Goal: Information Seeking & Learning: Learn about a topic

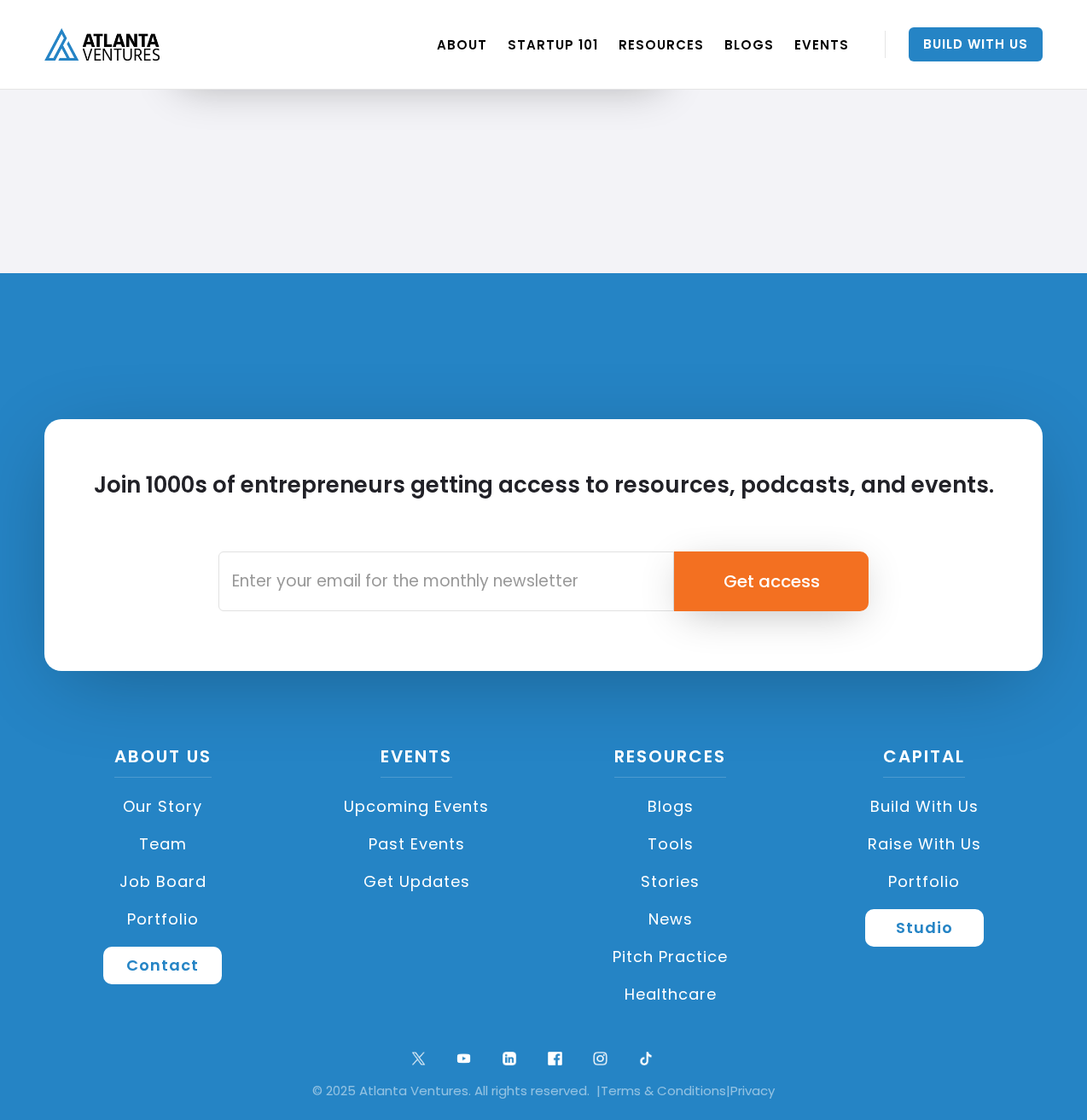
scroll to position [3828, 0]
click at [948, 882] on link "Portfolio" at bounding box center [925, 882] width 237 height 37
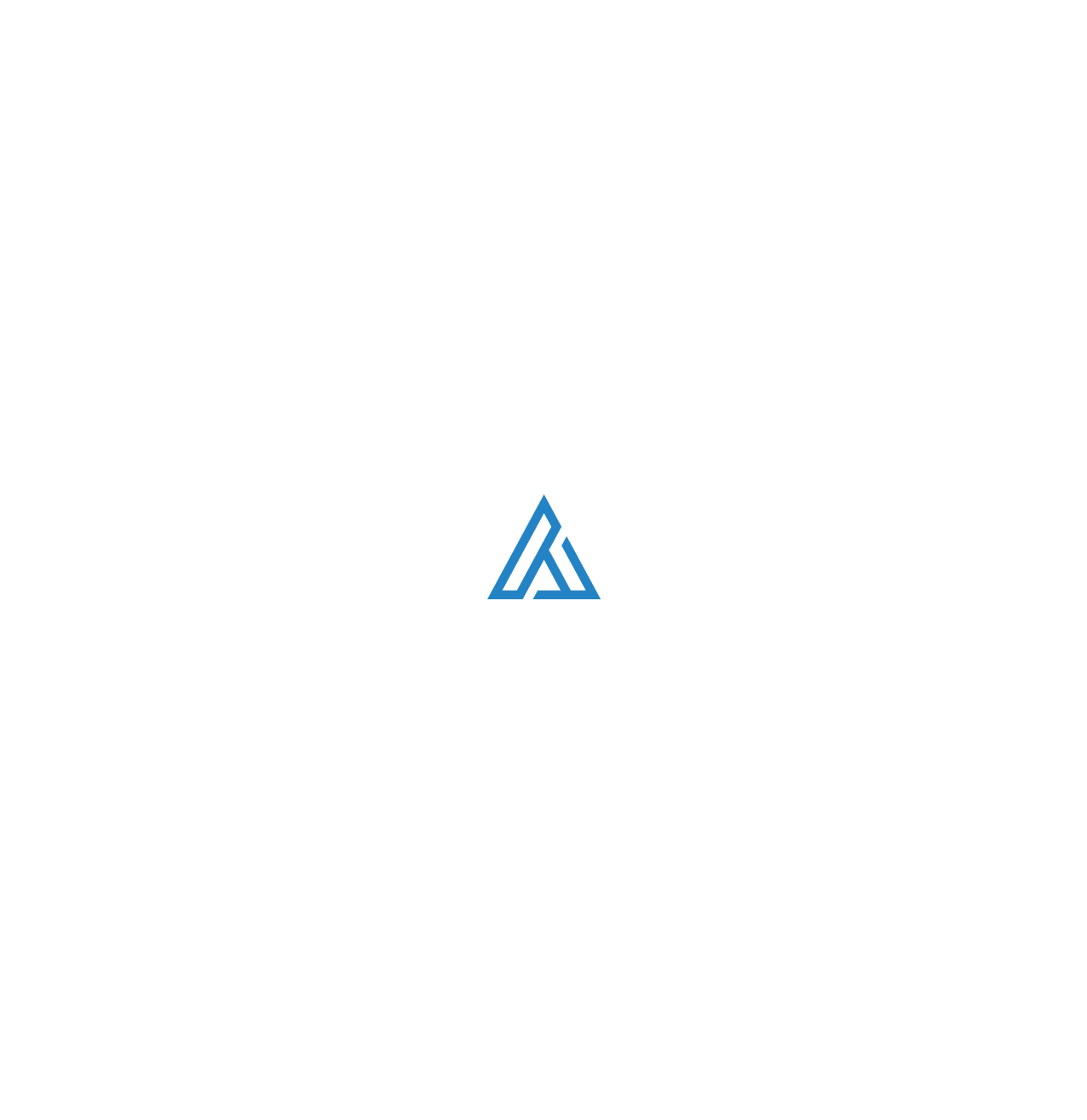
scroll to position [1072, 0]
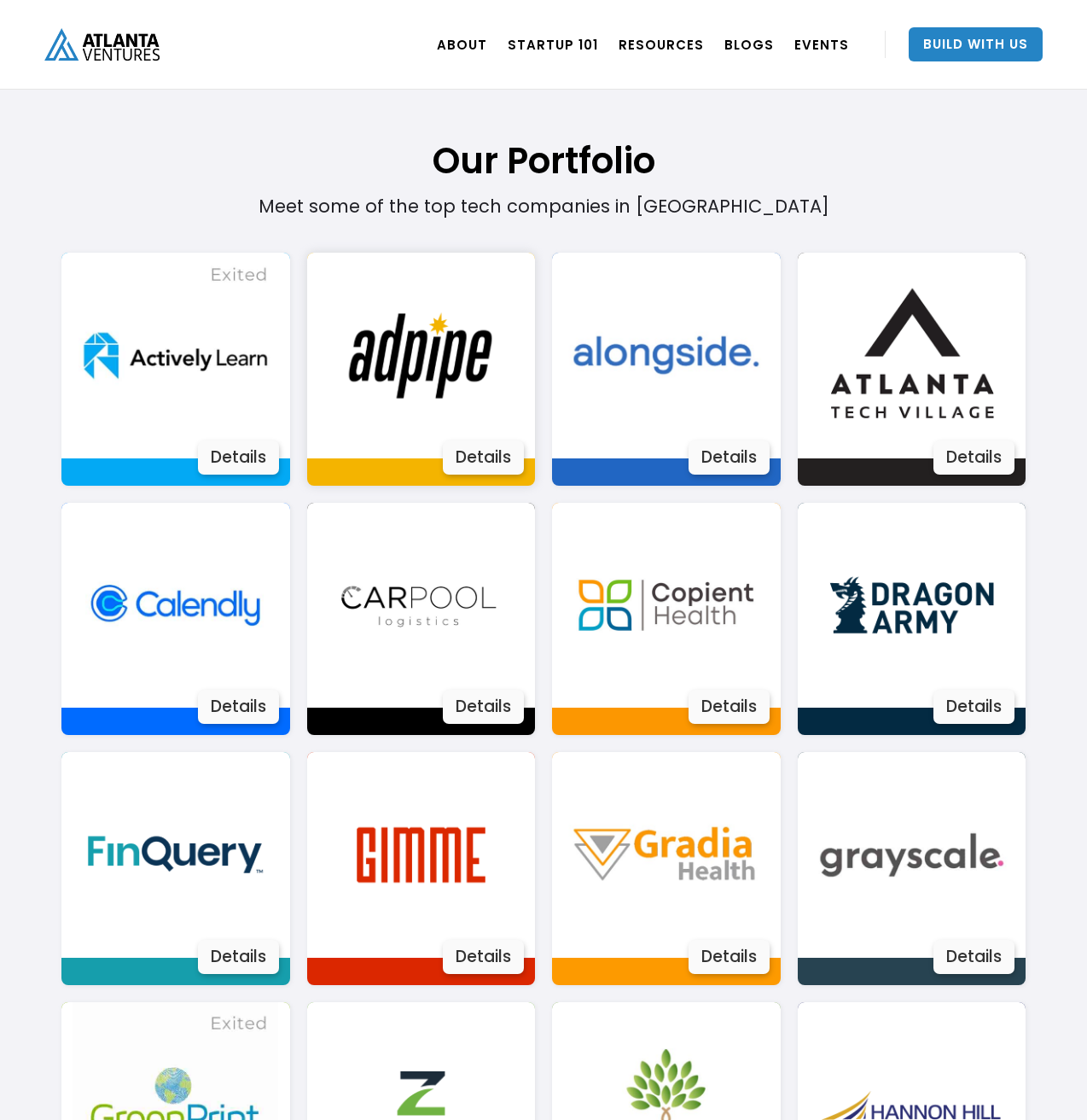
click at [376, 396] on img at bounding box center [421, 355] width 206 height 206
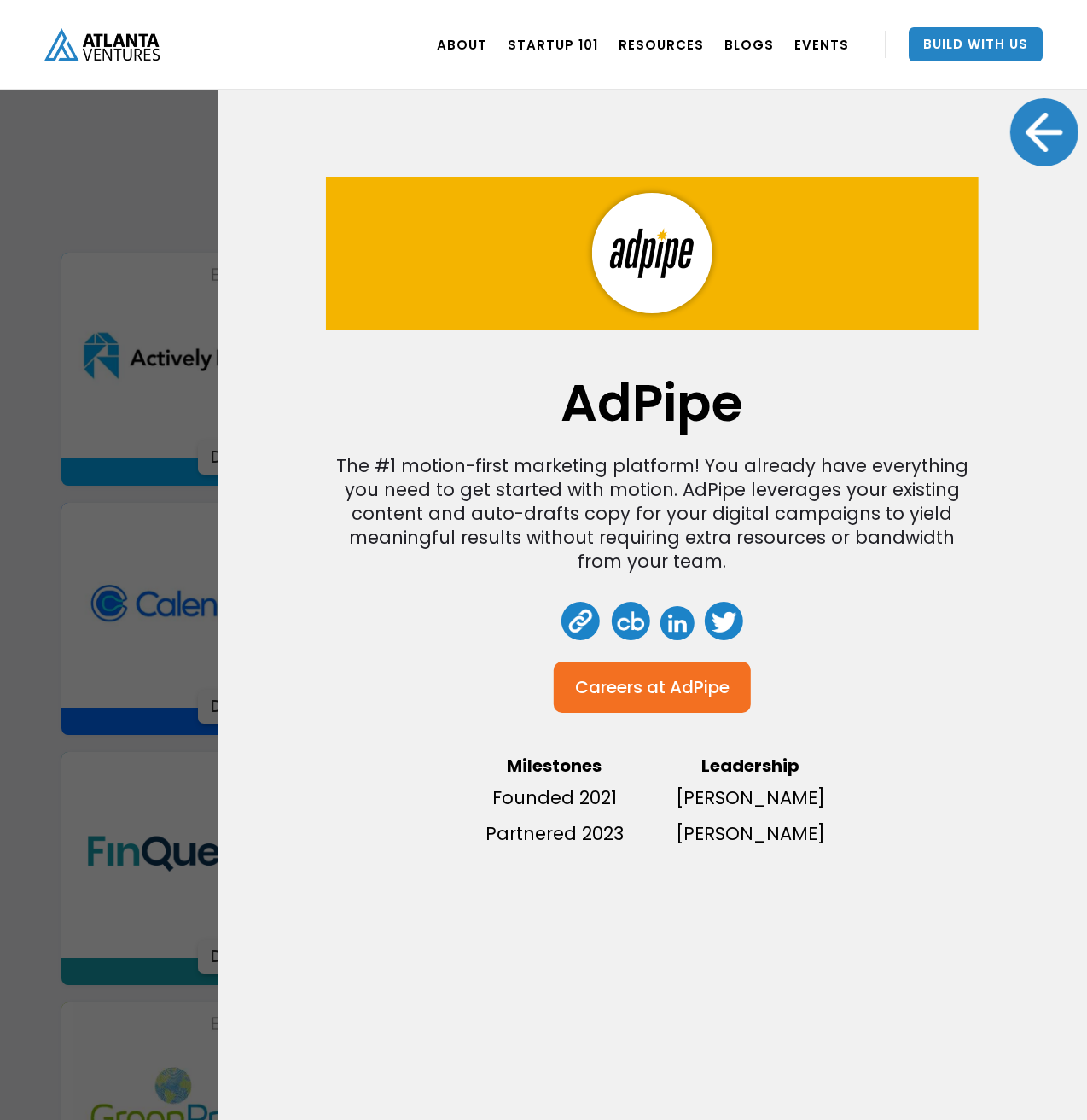
click at [160, 417] on div "AdPipe The #1 motion-first marketing platform! You already have everything you …" at bounding box center [543, 560] width 1087 height 1120
click at [1053, 136] on div at bounding box center [1045, 132] width 68 height 68
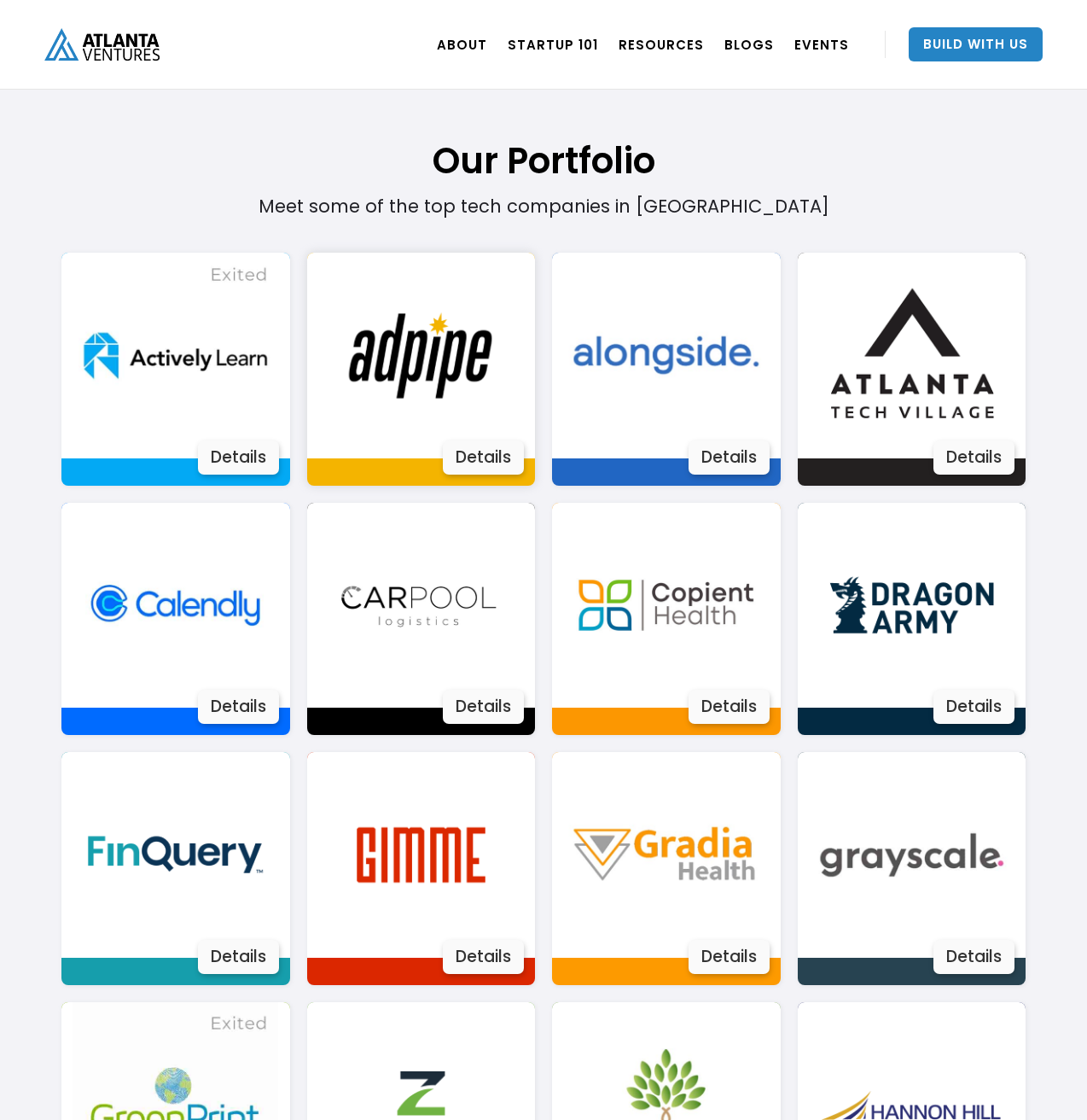
click at [478, 362] on img at bounding box center [421, 355] width 206 height 206
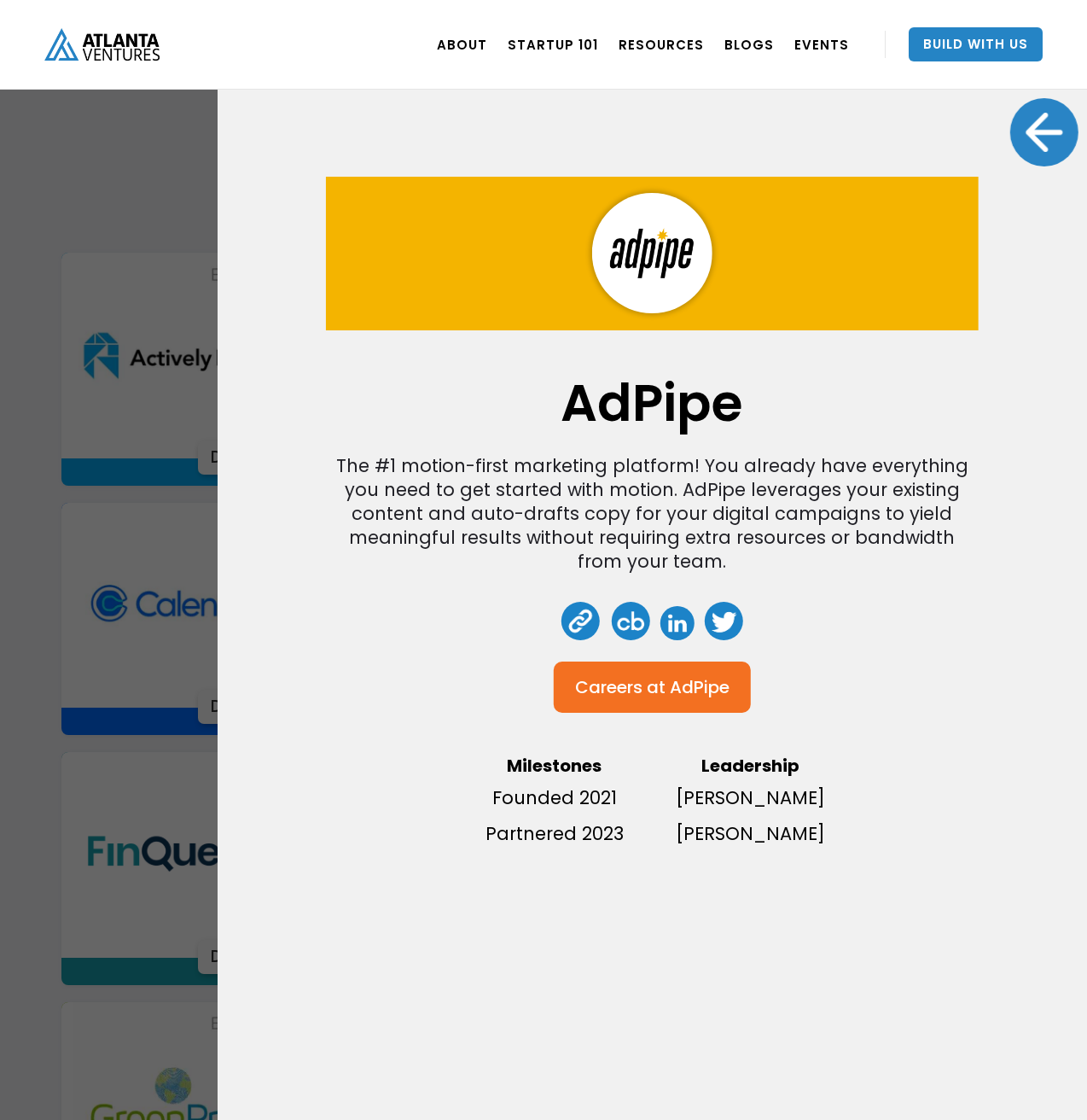
click at [1044, 137] on div at bounding box center [1045, 132] width 68 height 68
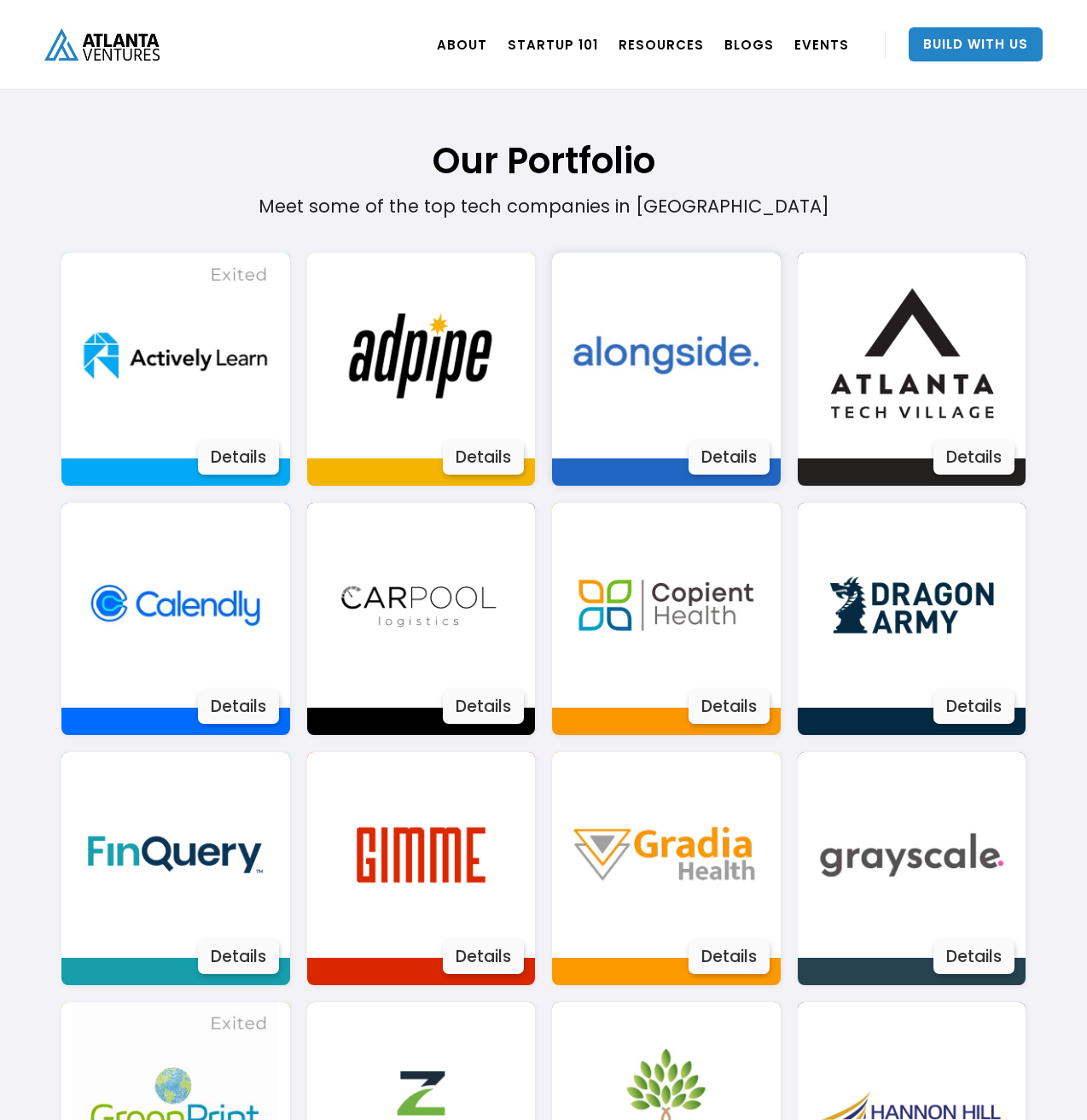
click at [711, 376] on img at bounding box center [666, 355] width 206 height 206
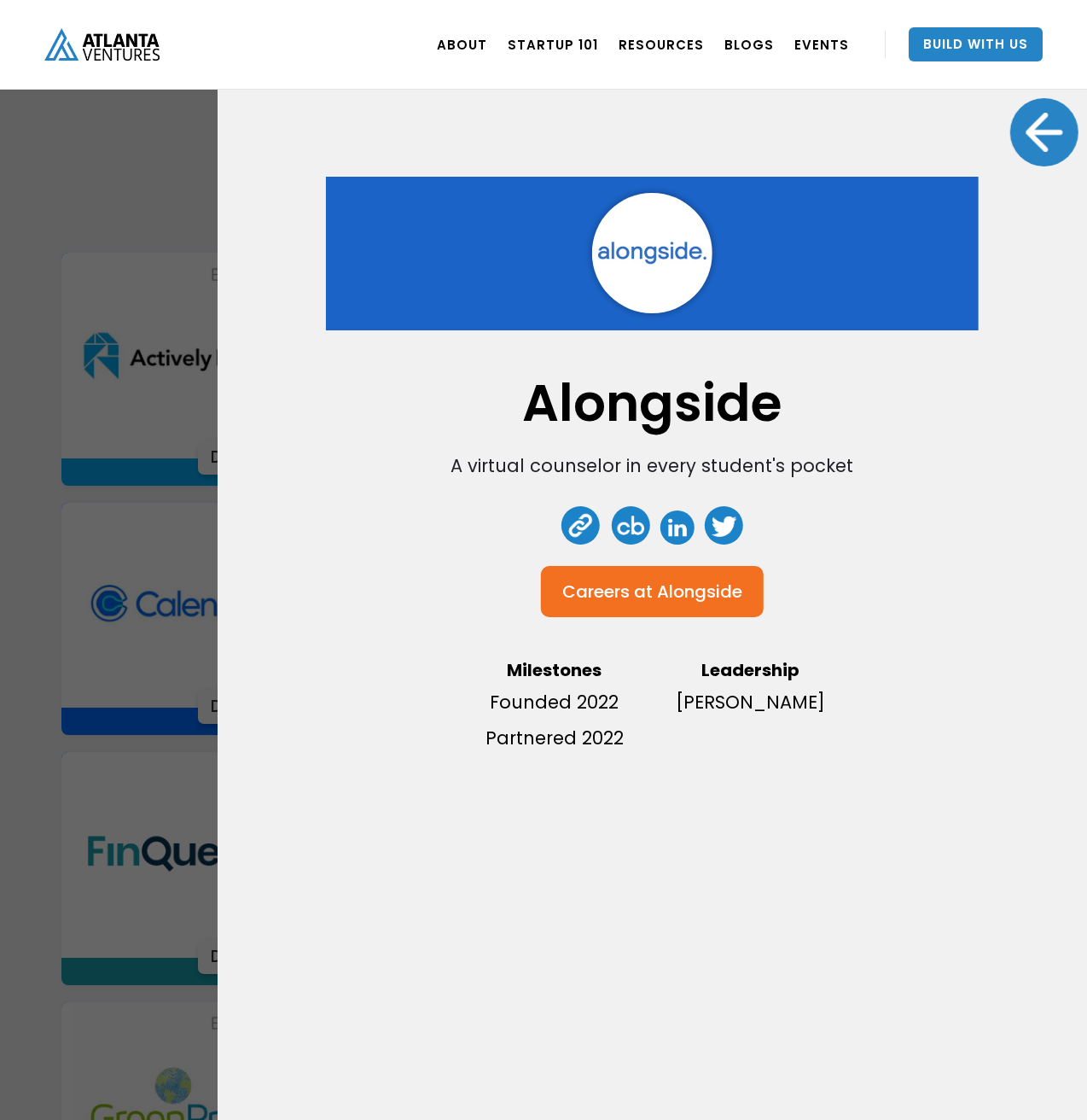
click at [1034, 146] on div at bounding box center [1045, 132] width 68 height 68
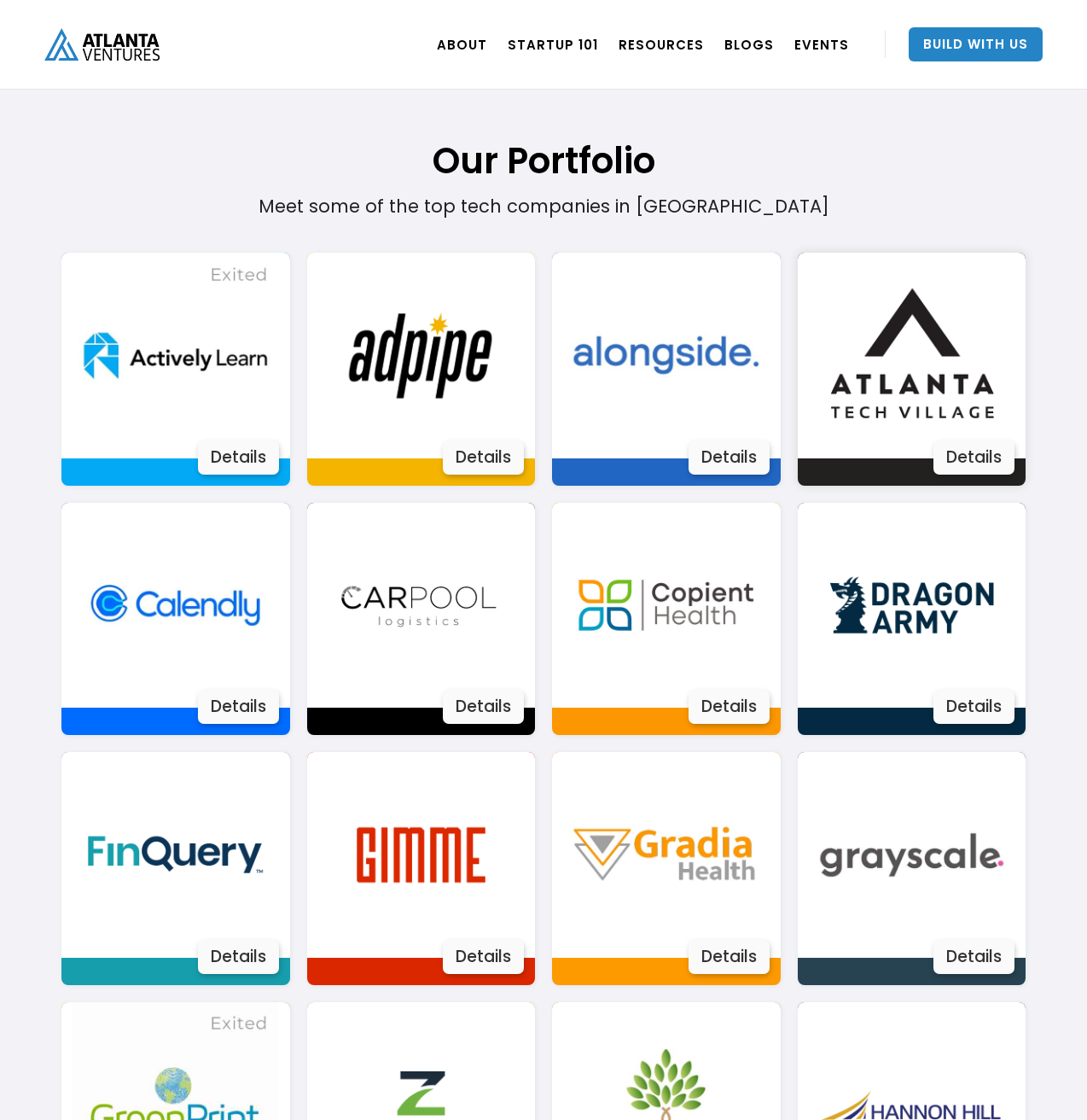
click at [892, 355] on img at bounding box center [911, 355] width 206 height 206
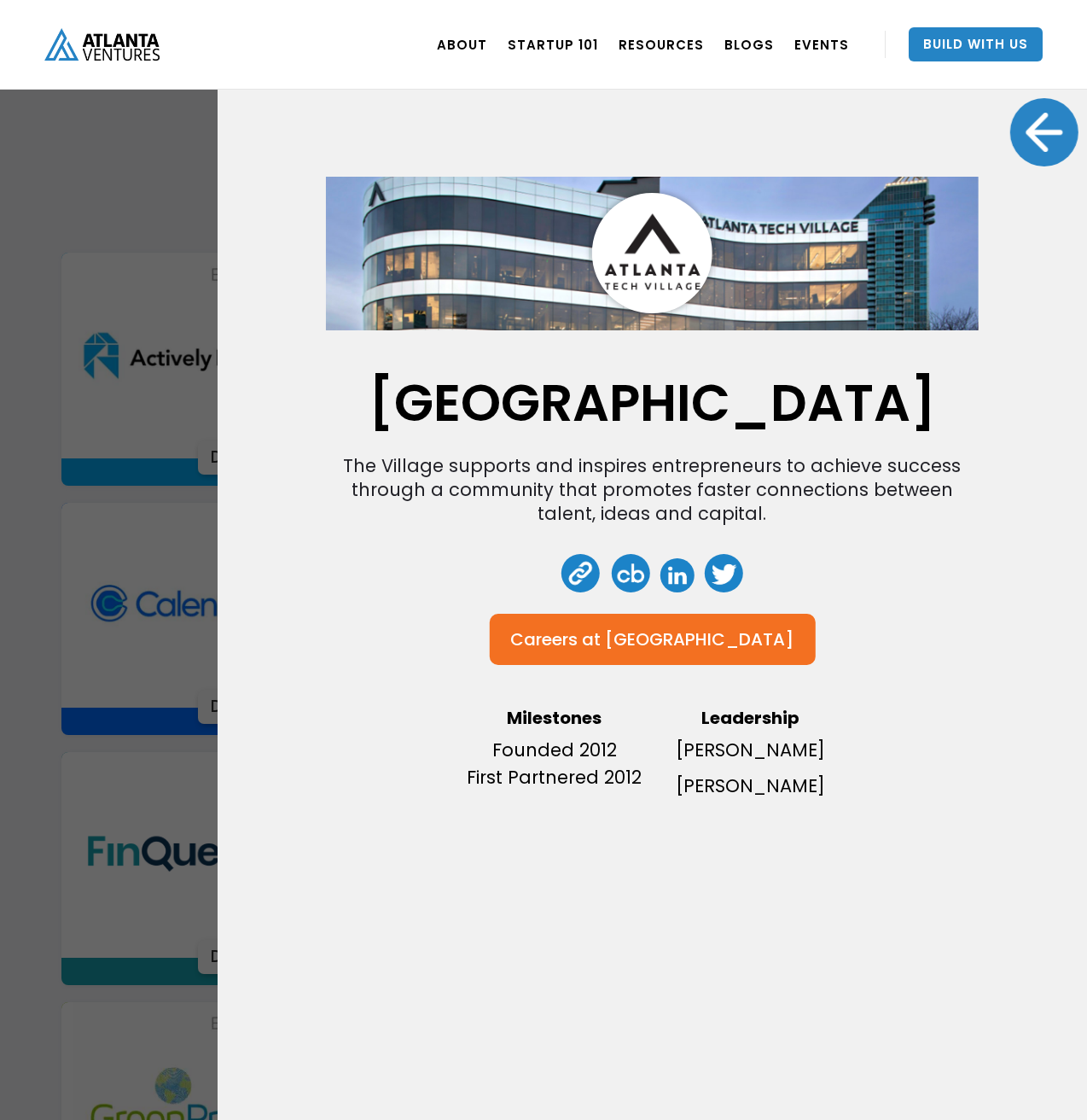
click at [1025, 142] on div at bounding box center [1045, 132] width 68 height 68
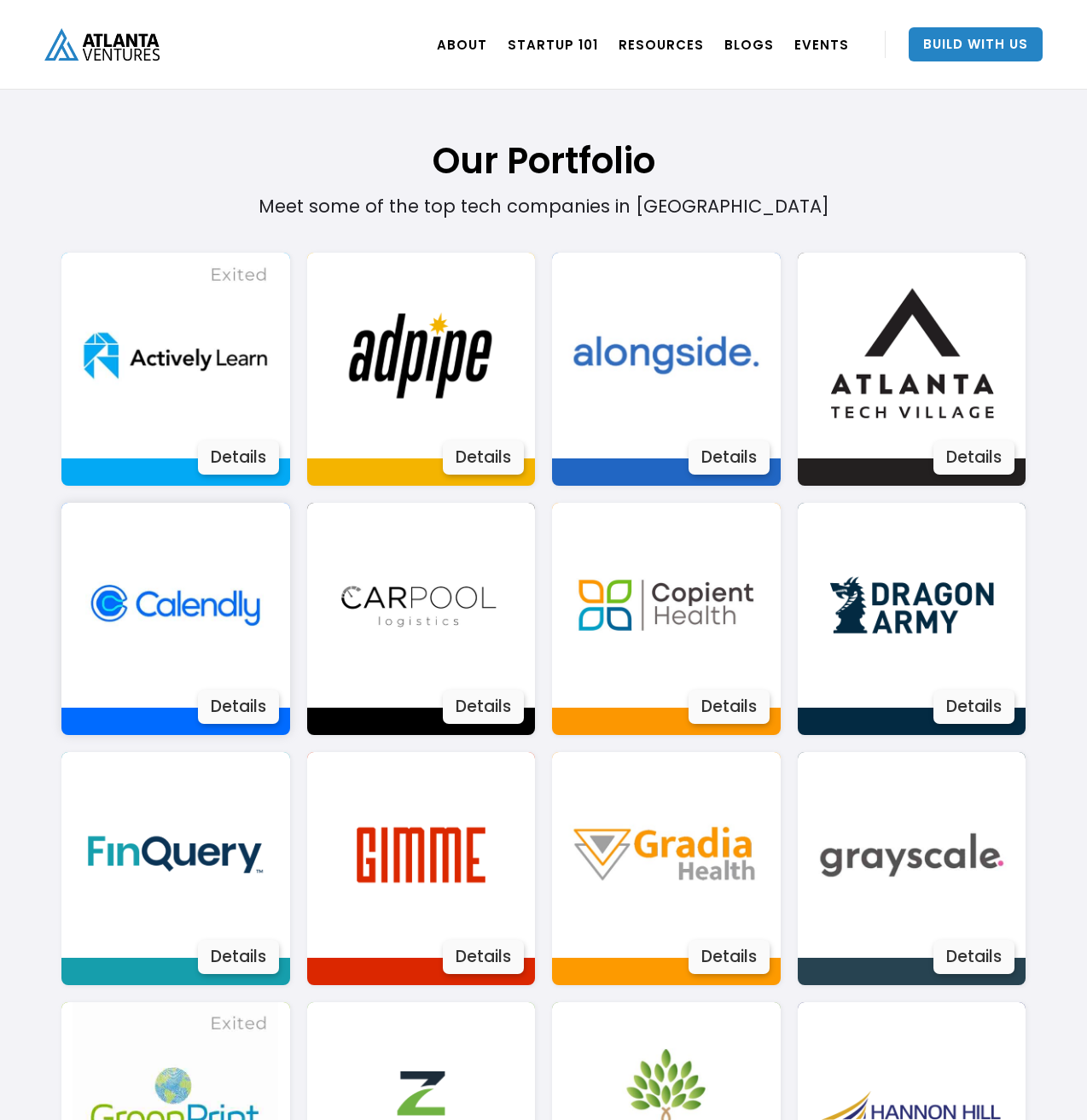
click at [209, 572] on img at bounding box center [175, 605] width 206 height 206
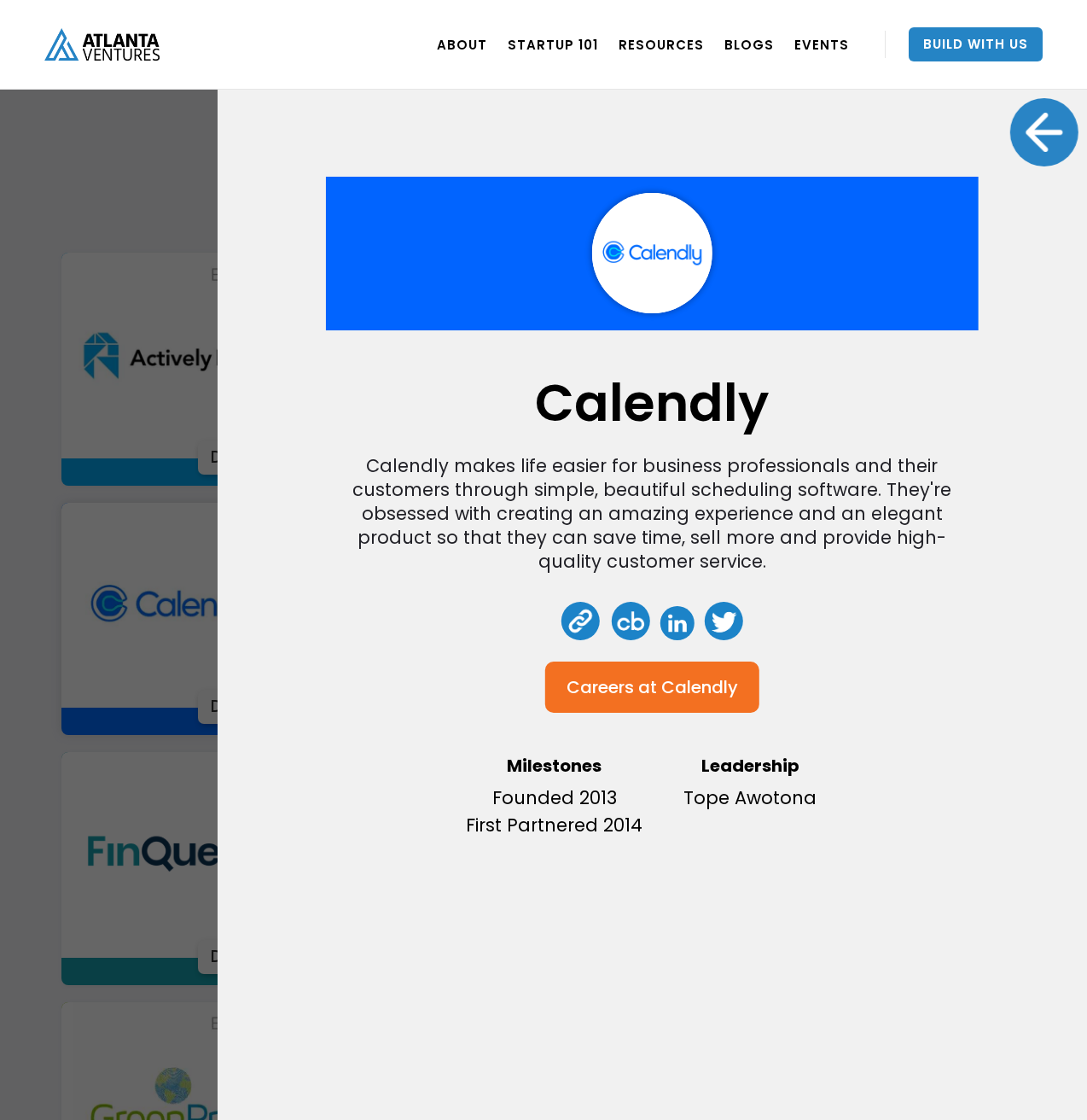
click at [1043, 142] on div at bounding box center [1045, 132] width 68 height 68
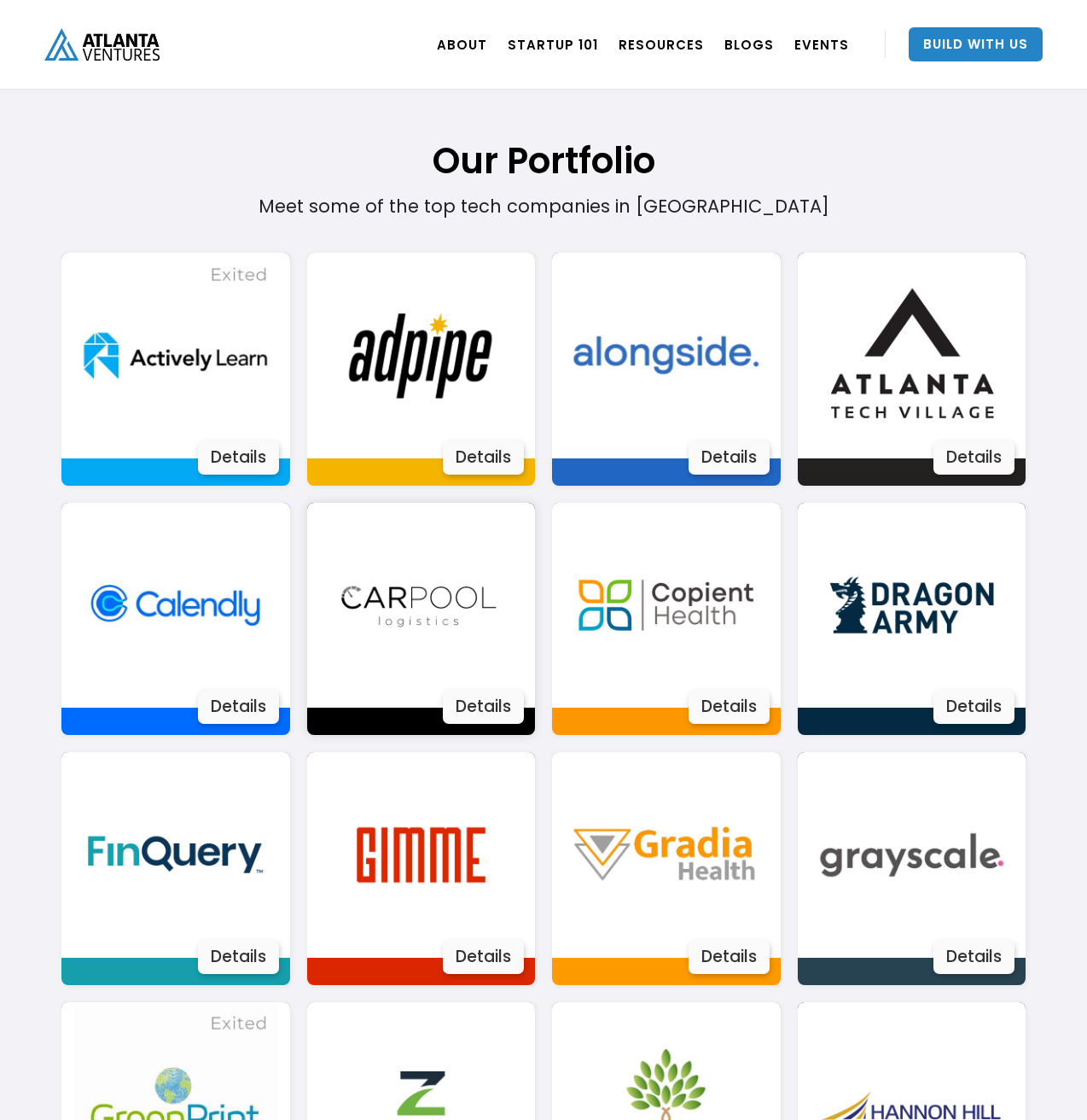
click at [471, 592] on img at bounding box center [421, 605] width 206 height 206
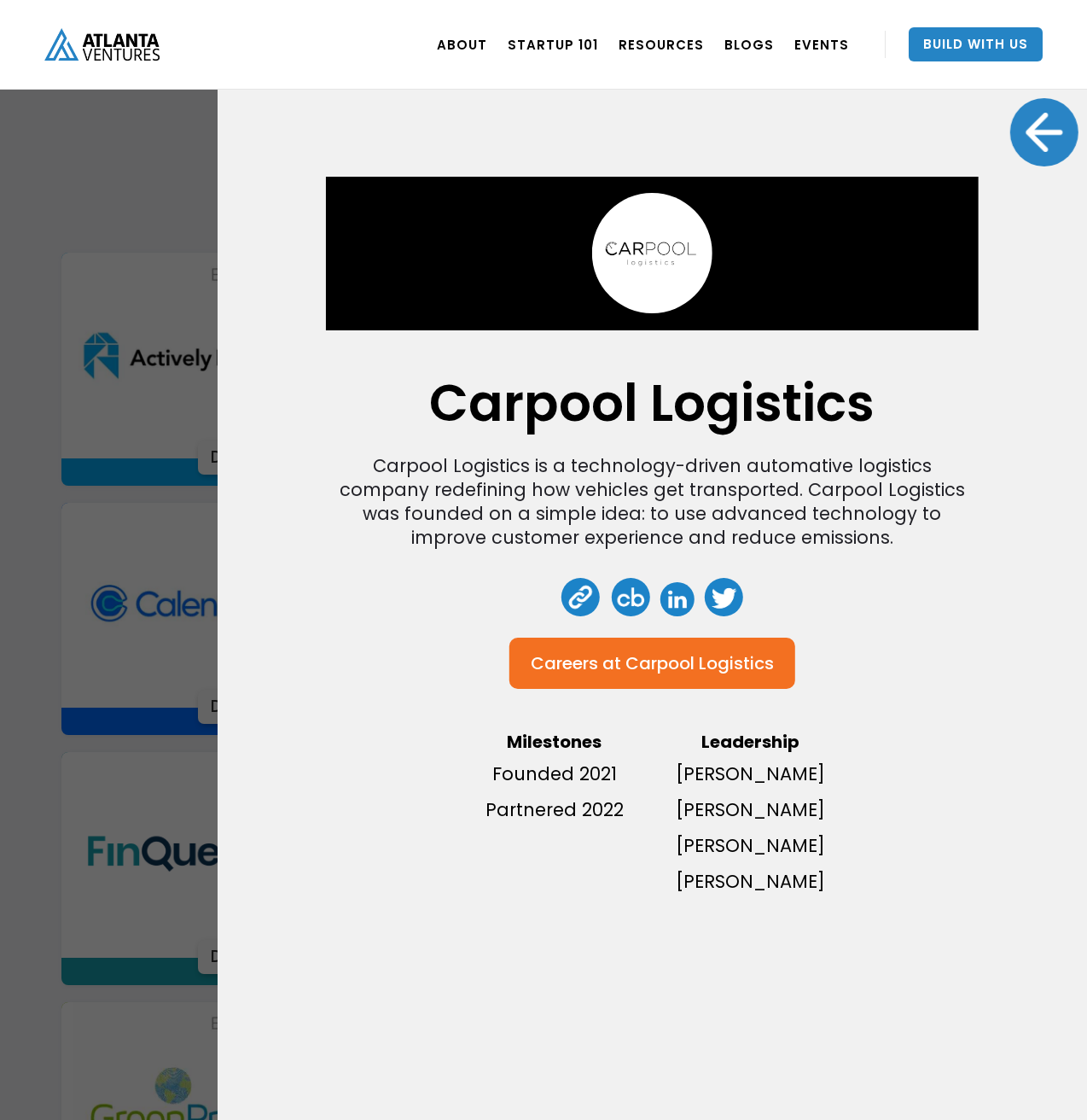
click at [1028, 142] on div at bounding box center [1045, 132] width 68 height 68
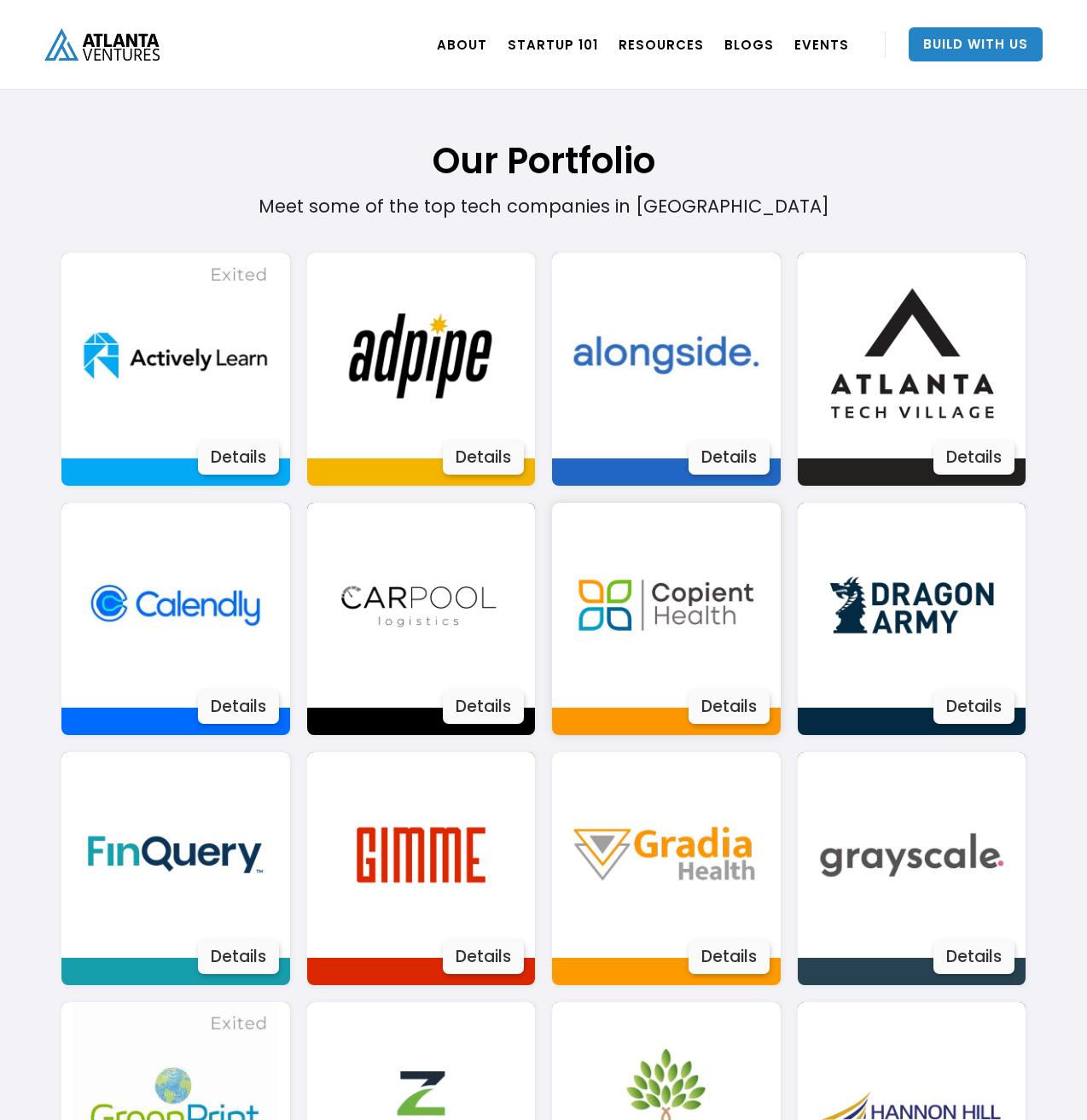
click at [680, 622] on img at bounding box center [666, 605] width 206 height 206
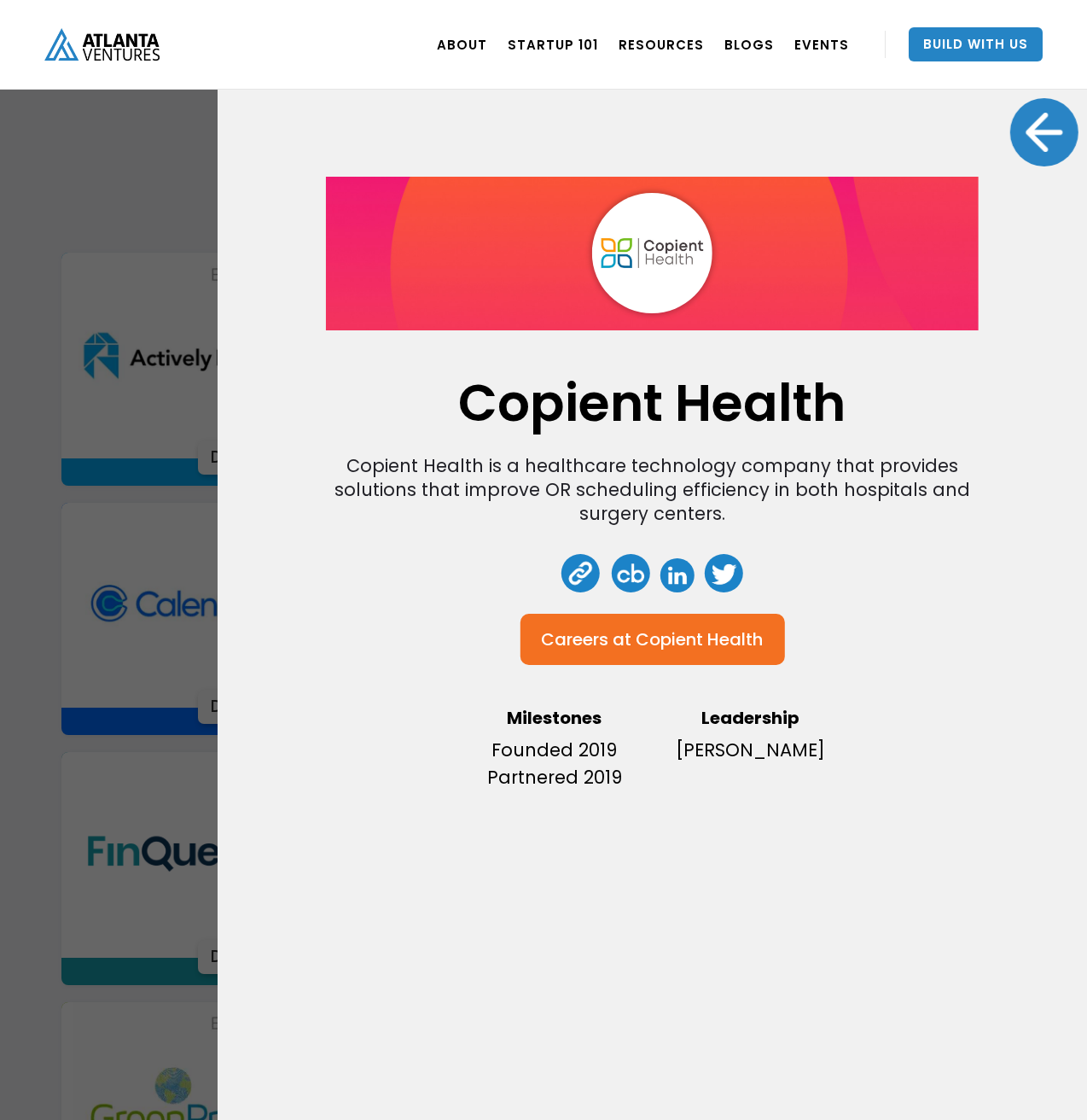
click at [1046, 137] on div at bounding box center [1045, 132] width 68 height 68
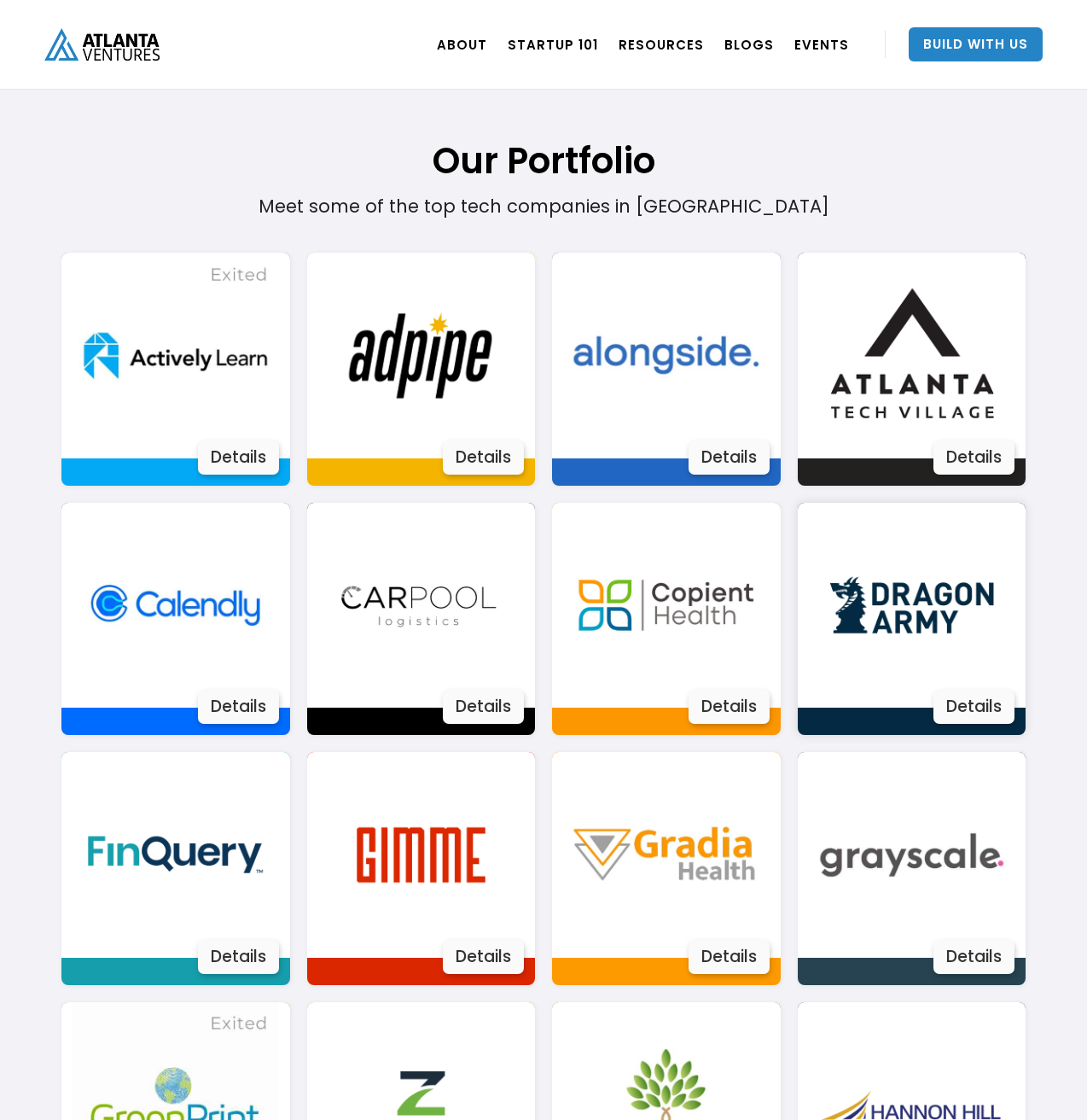
click at [876, 595] on img at bounding box center [911, 605] width 206 height 206
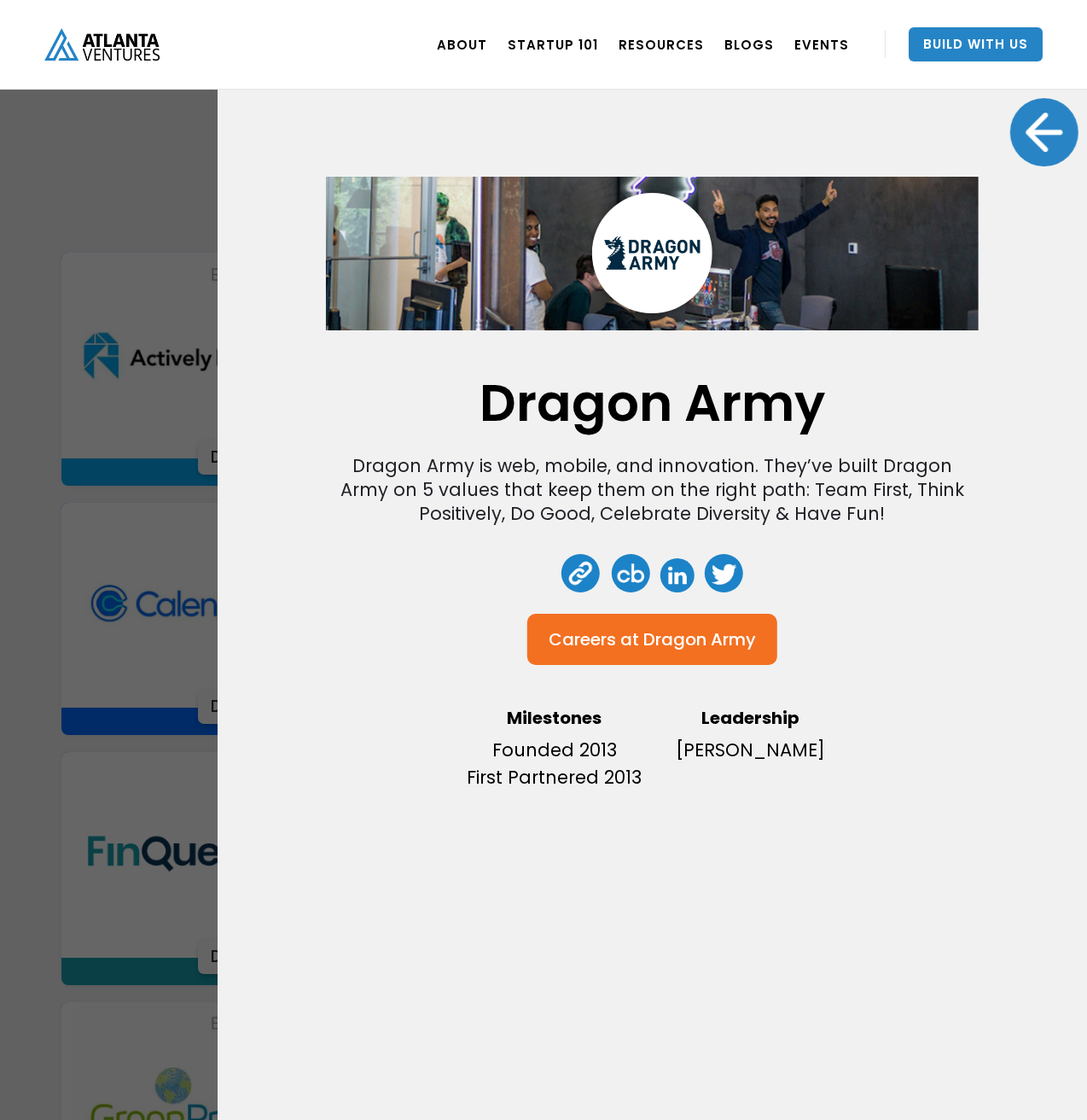
click at [1051, 149] on div at bounding box center [1045, 132] width 68 height 68
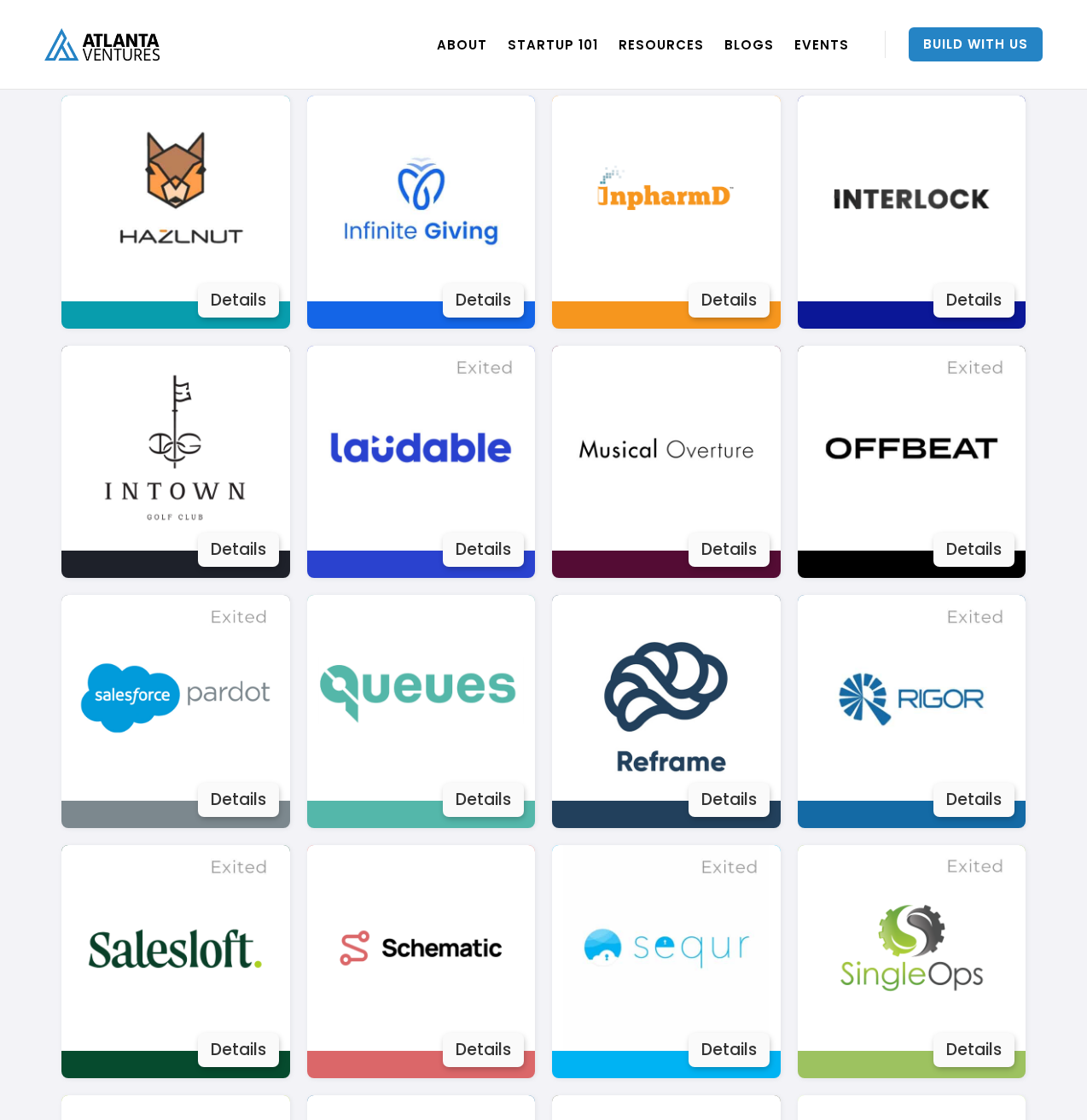
scroll to position [2232, 0]
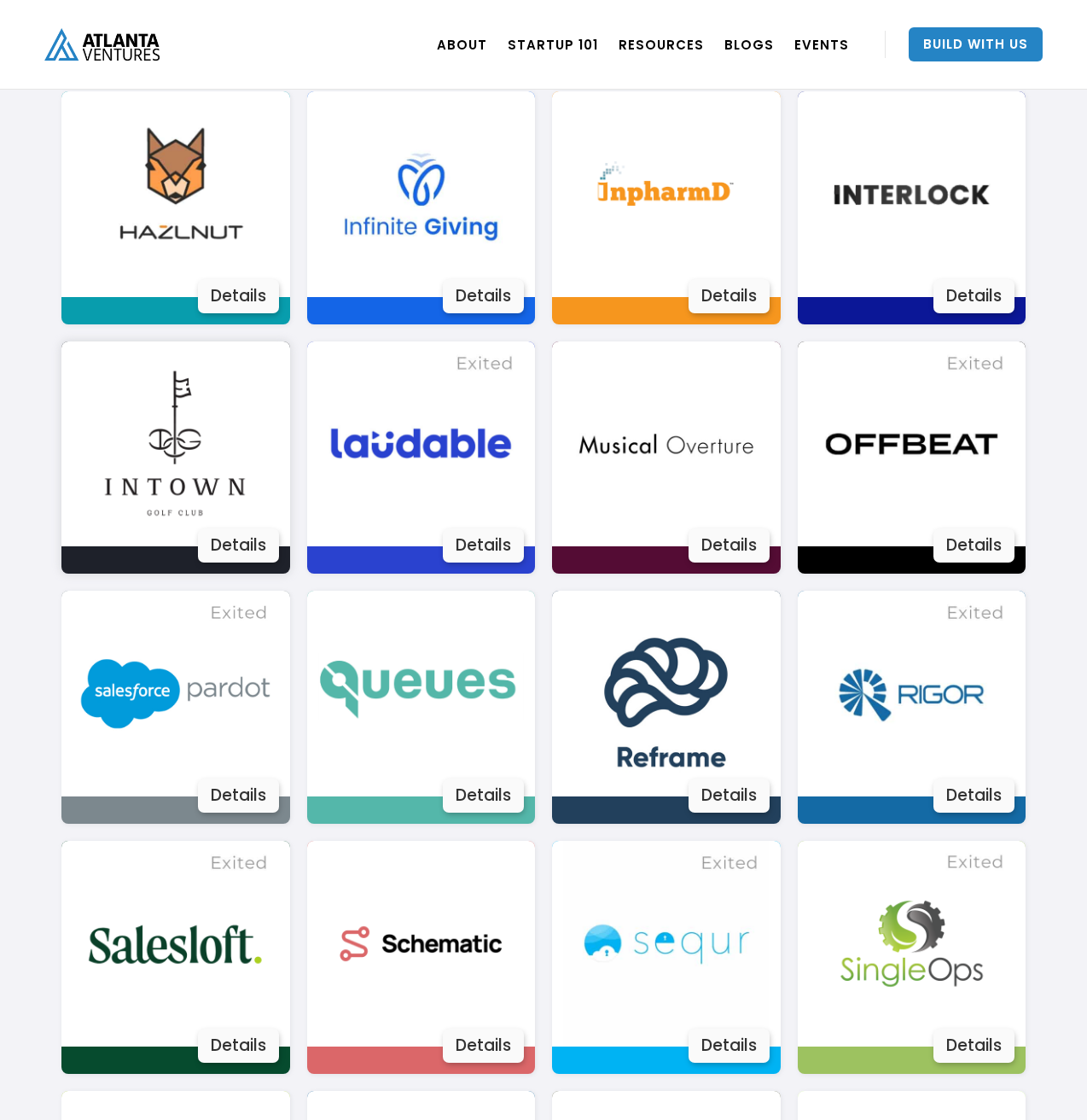
click at [280, 481] on div at bounding box center [176, 444] width 229 height 206
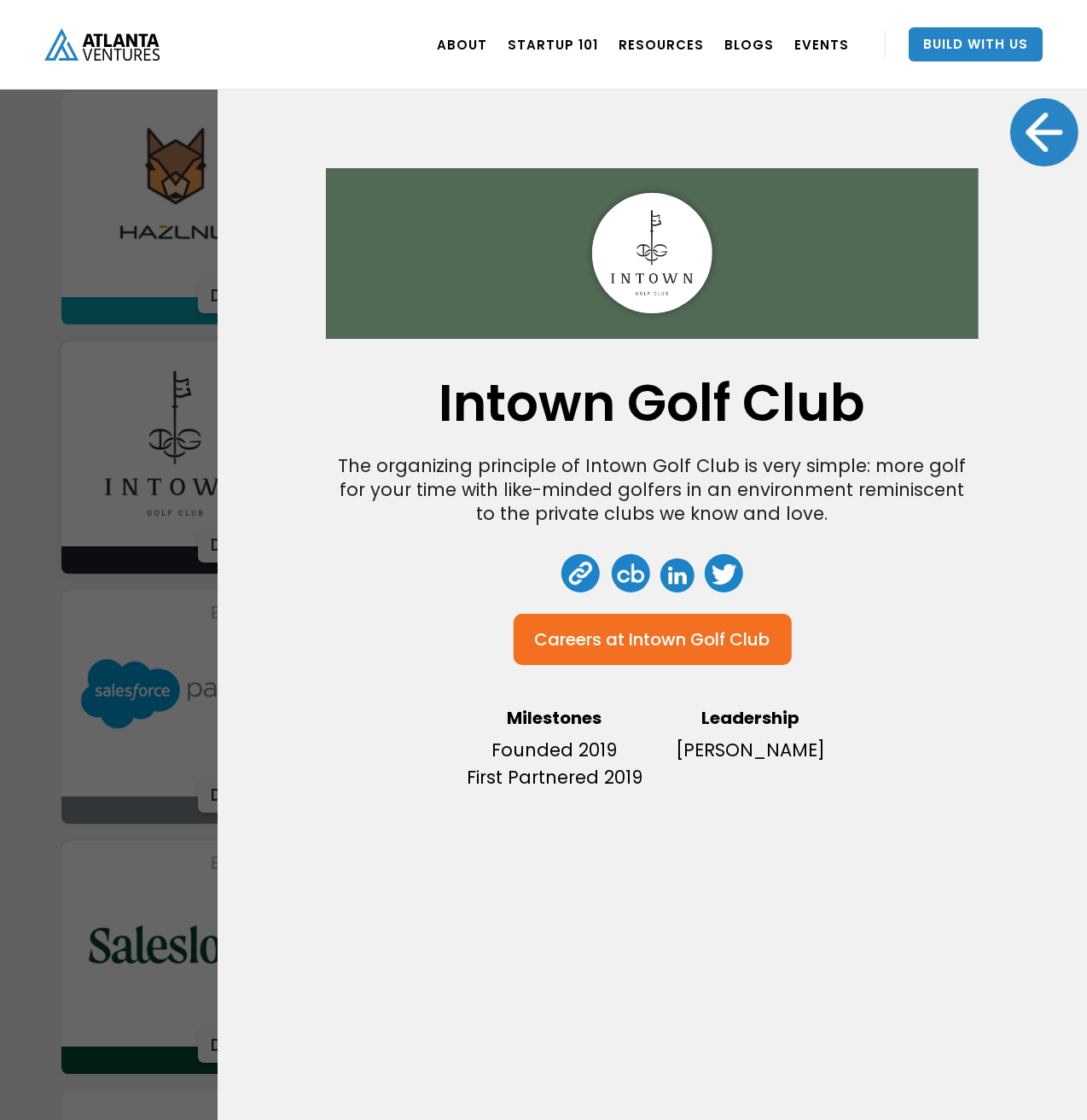
click at [1032, 145] on div at bounding box center [1045, 132] width 68 height 68
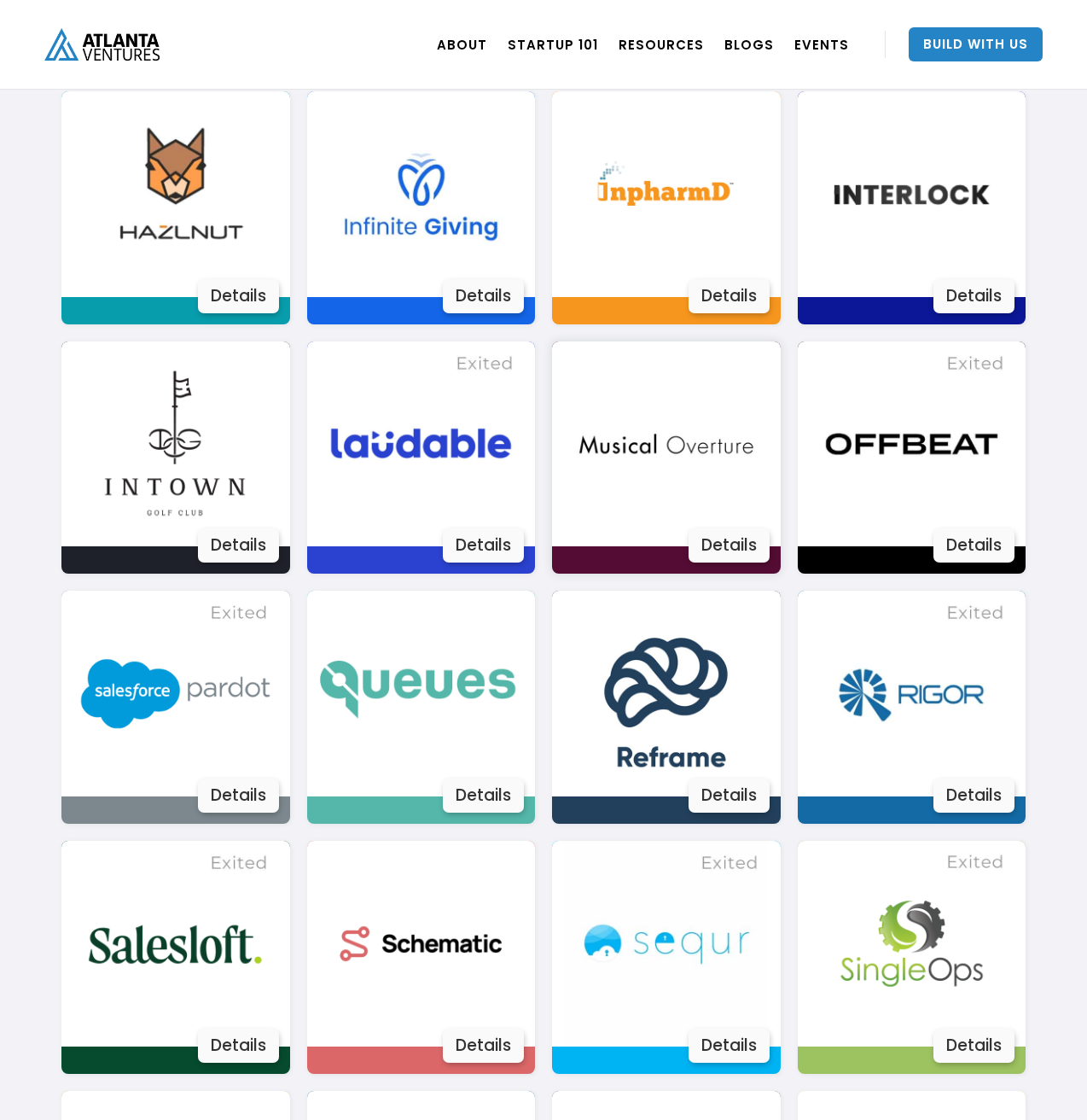
click at [702, 436] on img at bounding box center [666, 444] width 206 height 206
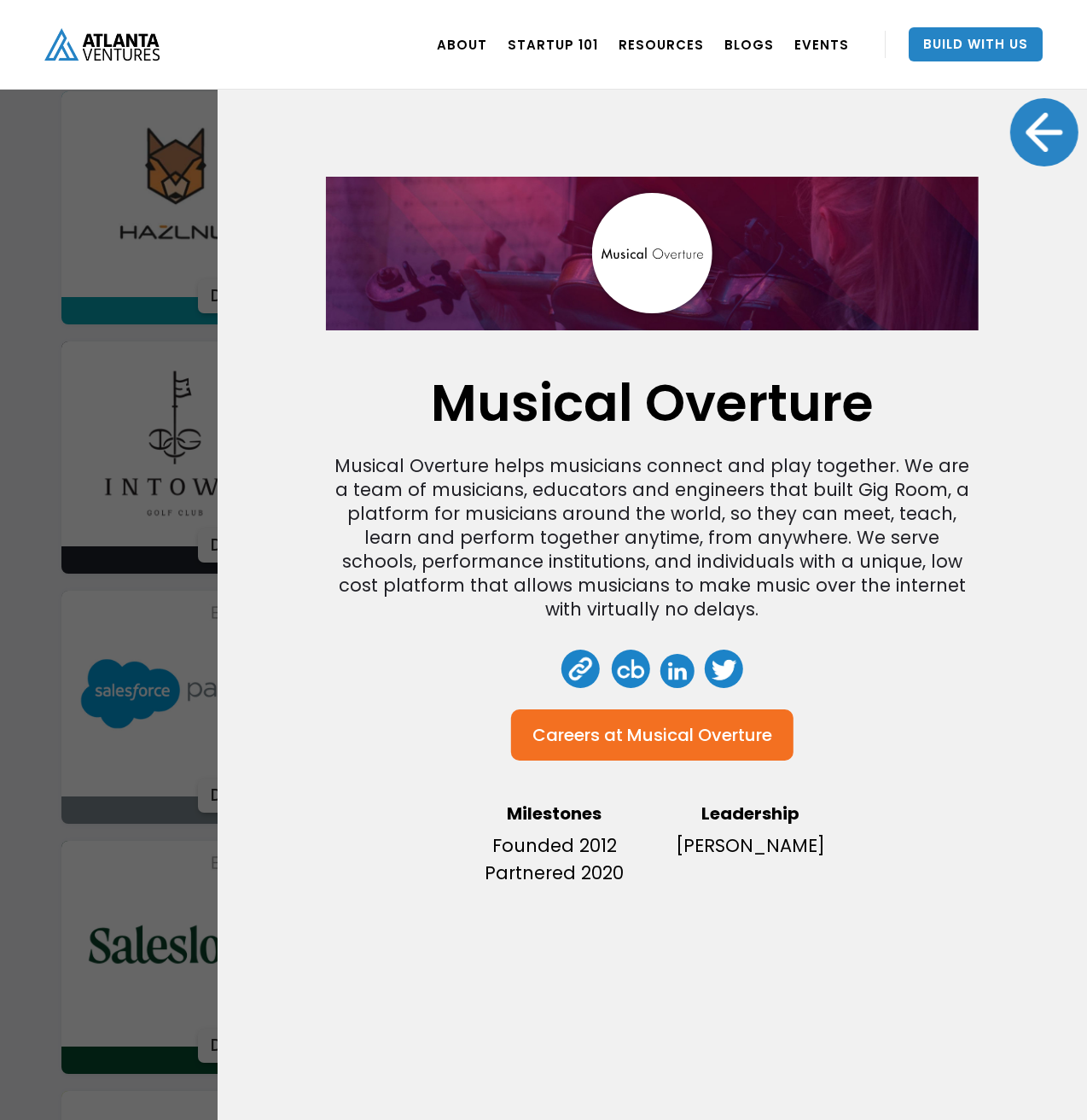
click at [1051, 122] on div at bounding box center [1045, 132] width 68 height 68
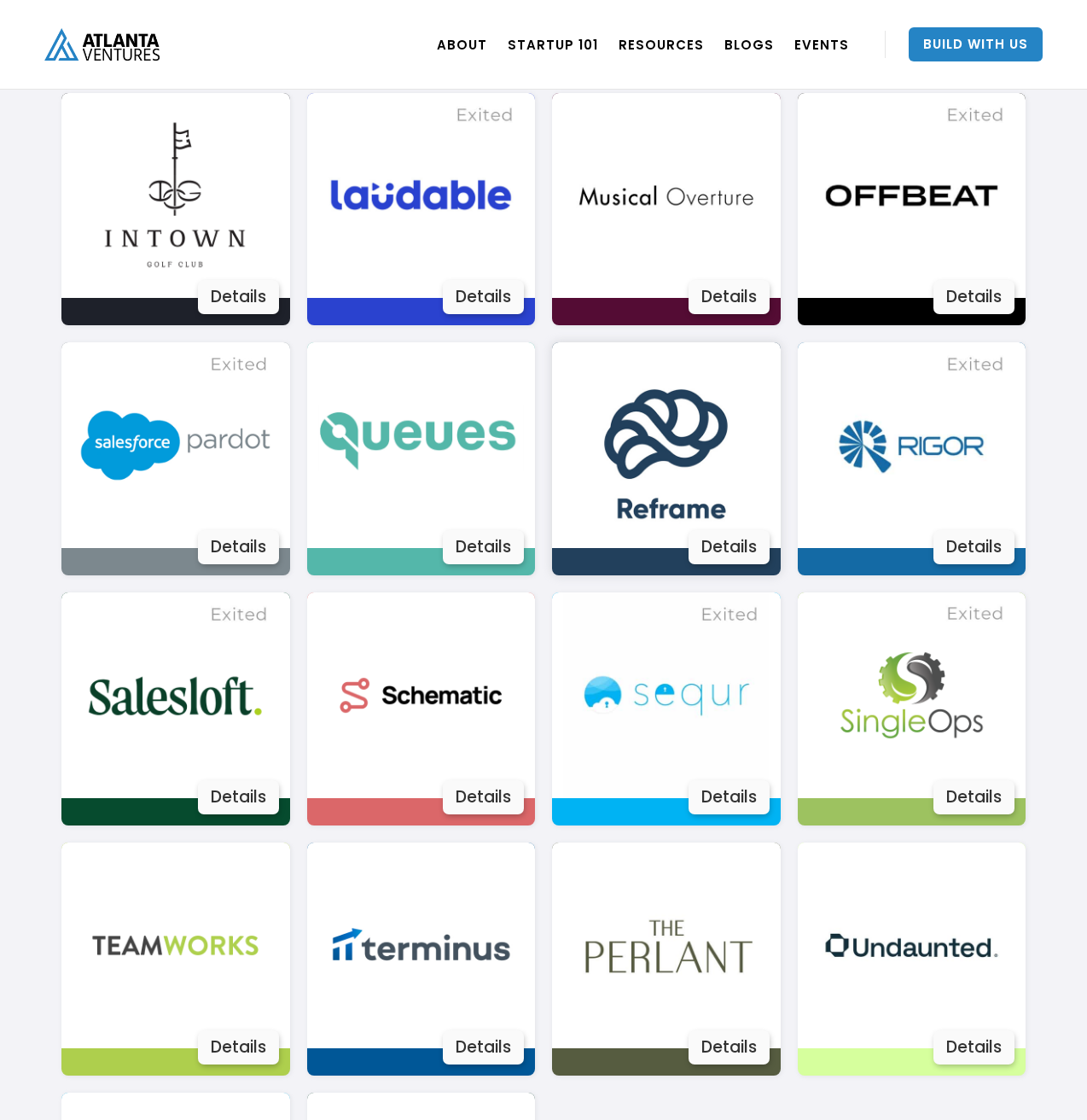
scroll to position [2627, 0]
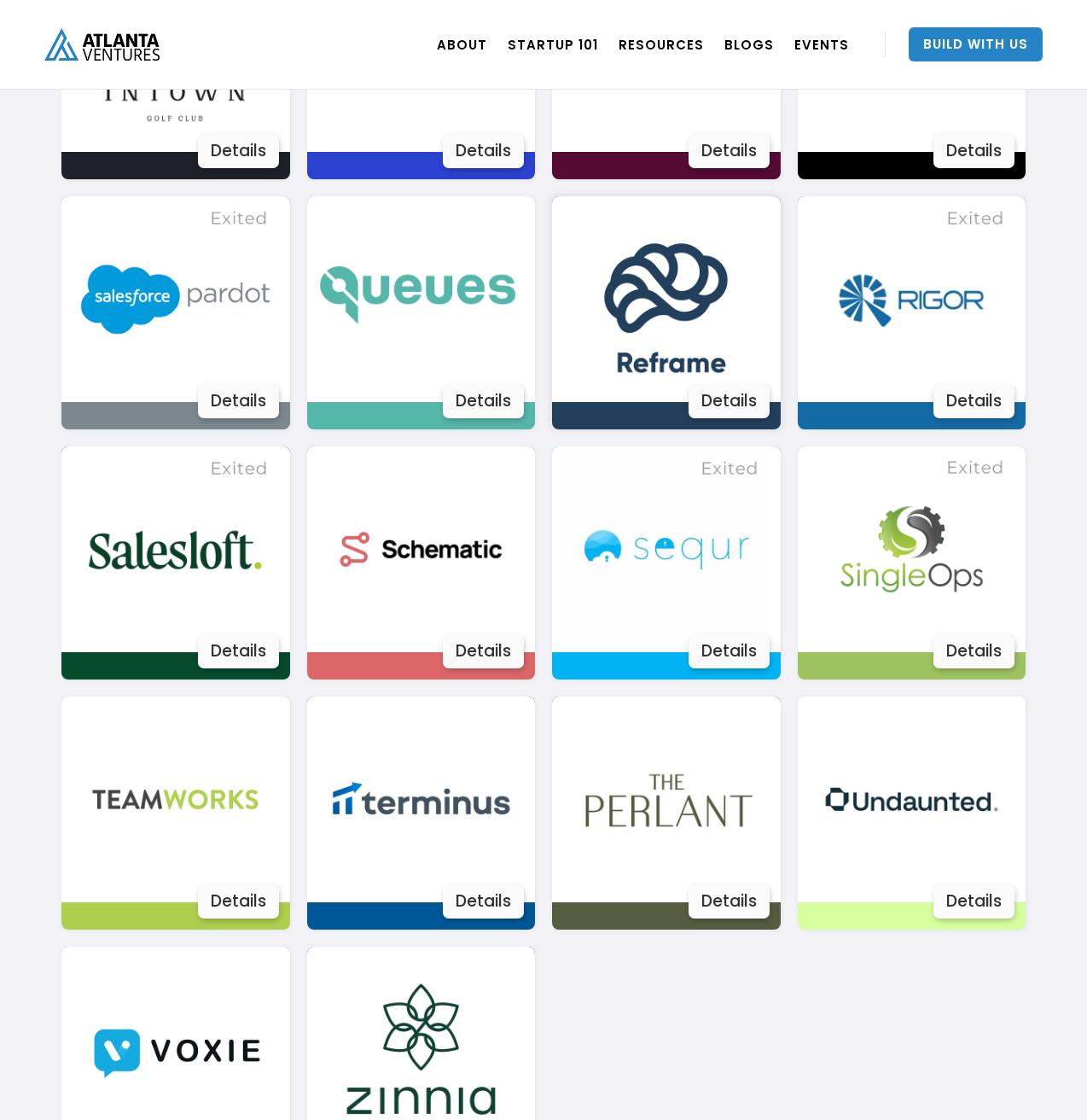
click at [698, 335] on img at bounding box center [666, 299] width 206 height 206
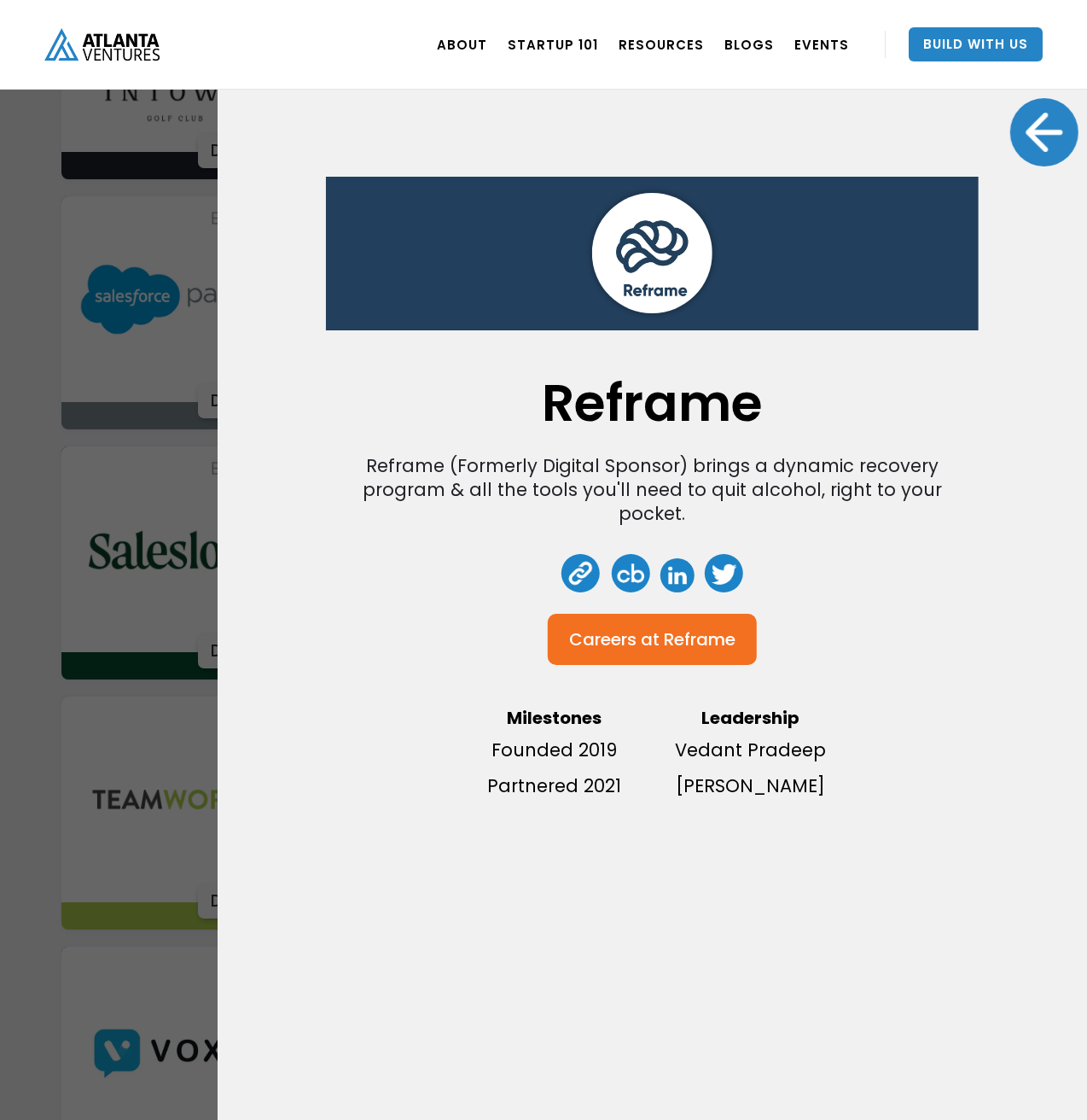
click at [1041, 133] on div at bounding box center [1045, 132] width 68 height 68
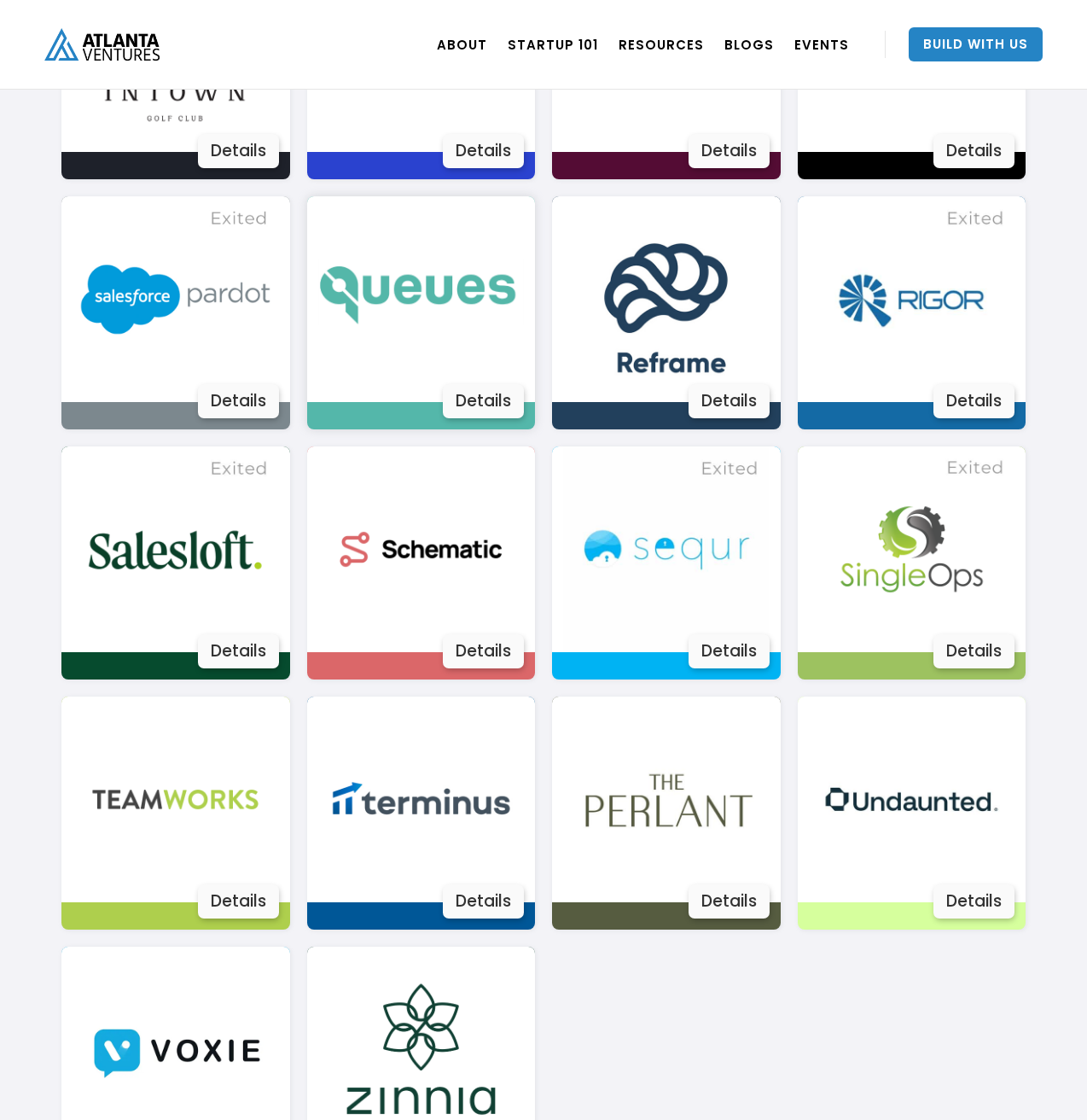
click at [436, 253] on img at bounding box center [421, 299] width 206 height 206
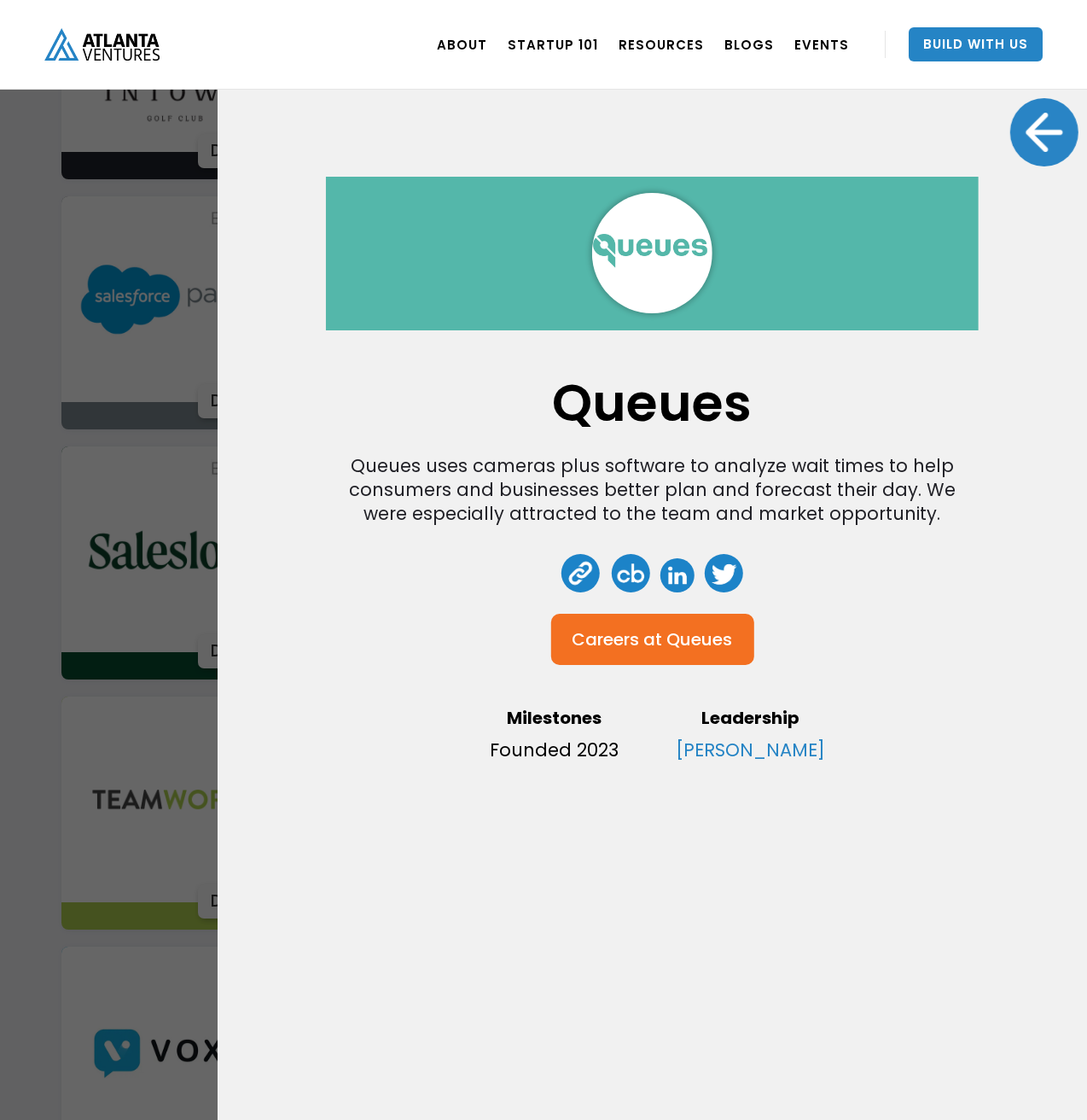
click at [1012, 141] on div at bounding box center [1045, 132] width 68 height 68
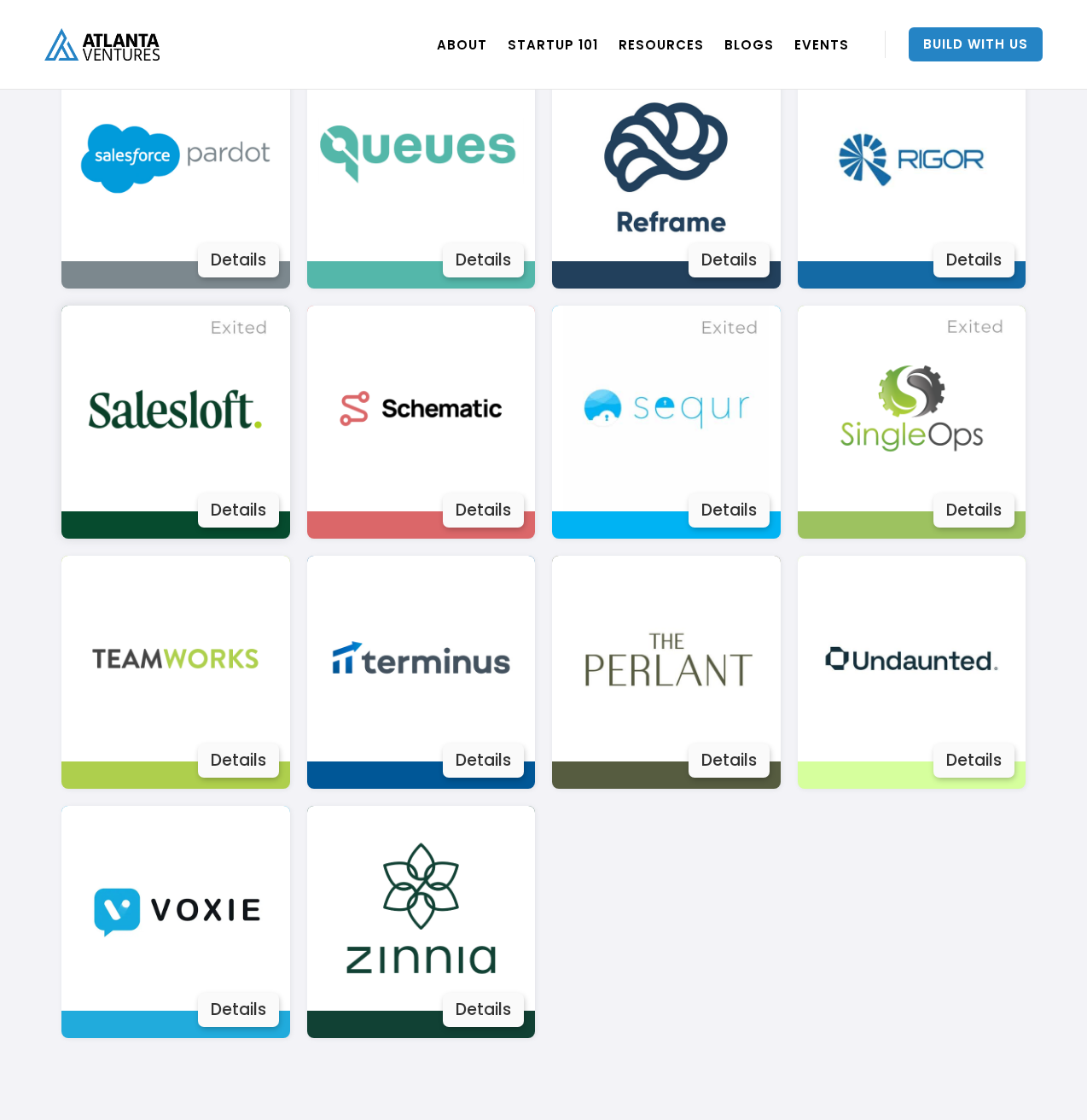
scroll to position [2837, 0]
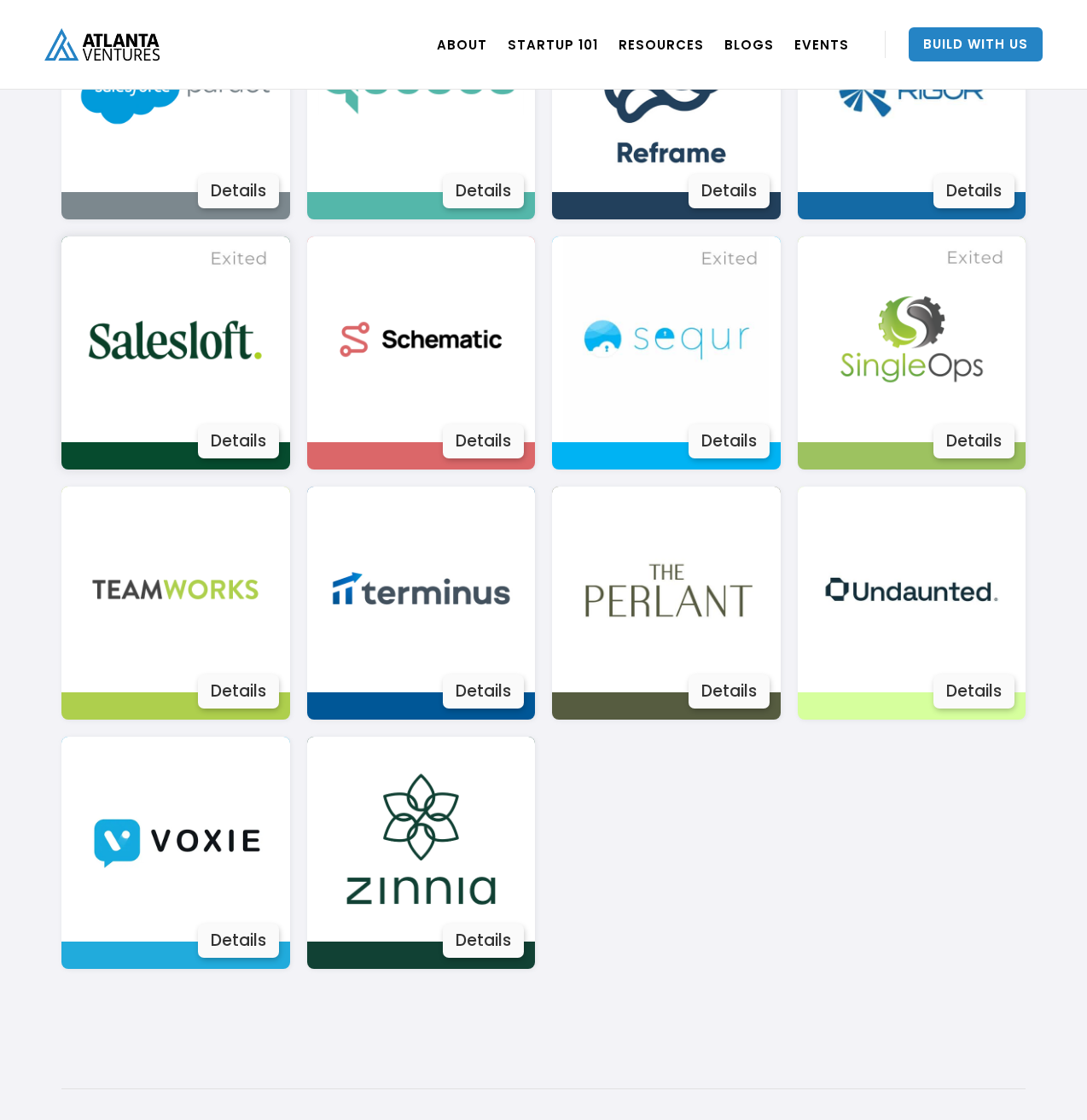
click at [235, 279] on img at bounding box center [175, 339] width 206 height 206
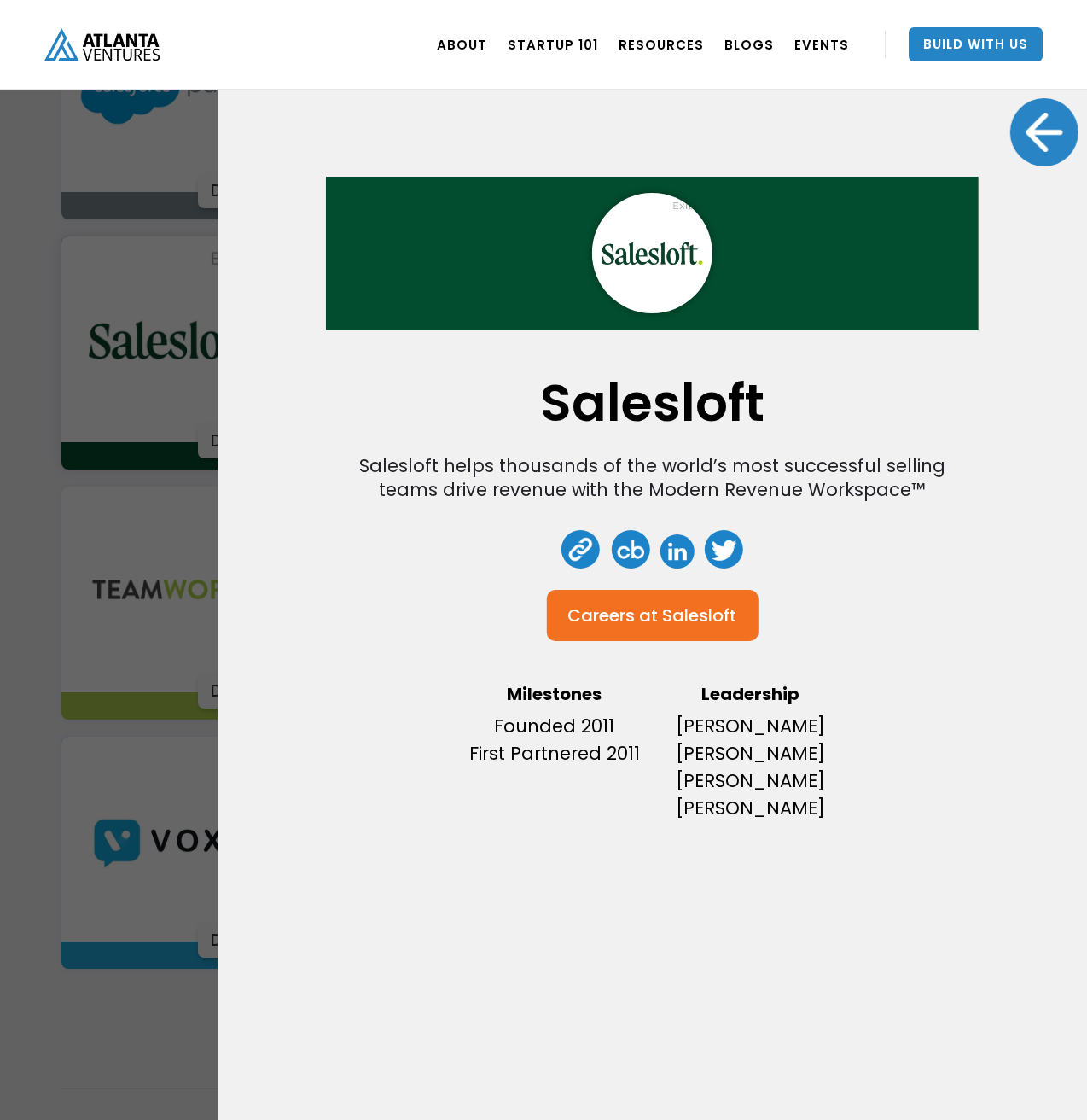
click at [1037, 127] on div at bounding box center [1045, 132] width 68 height 68
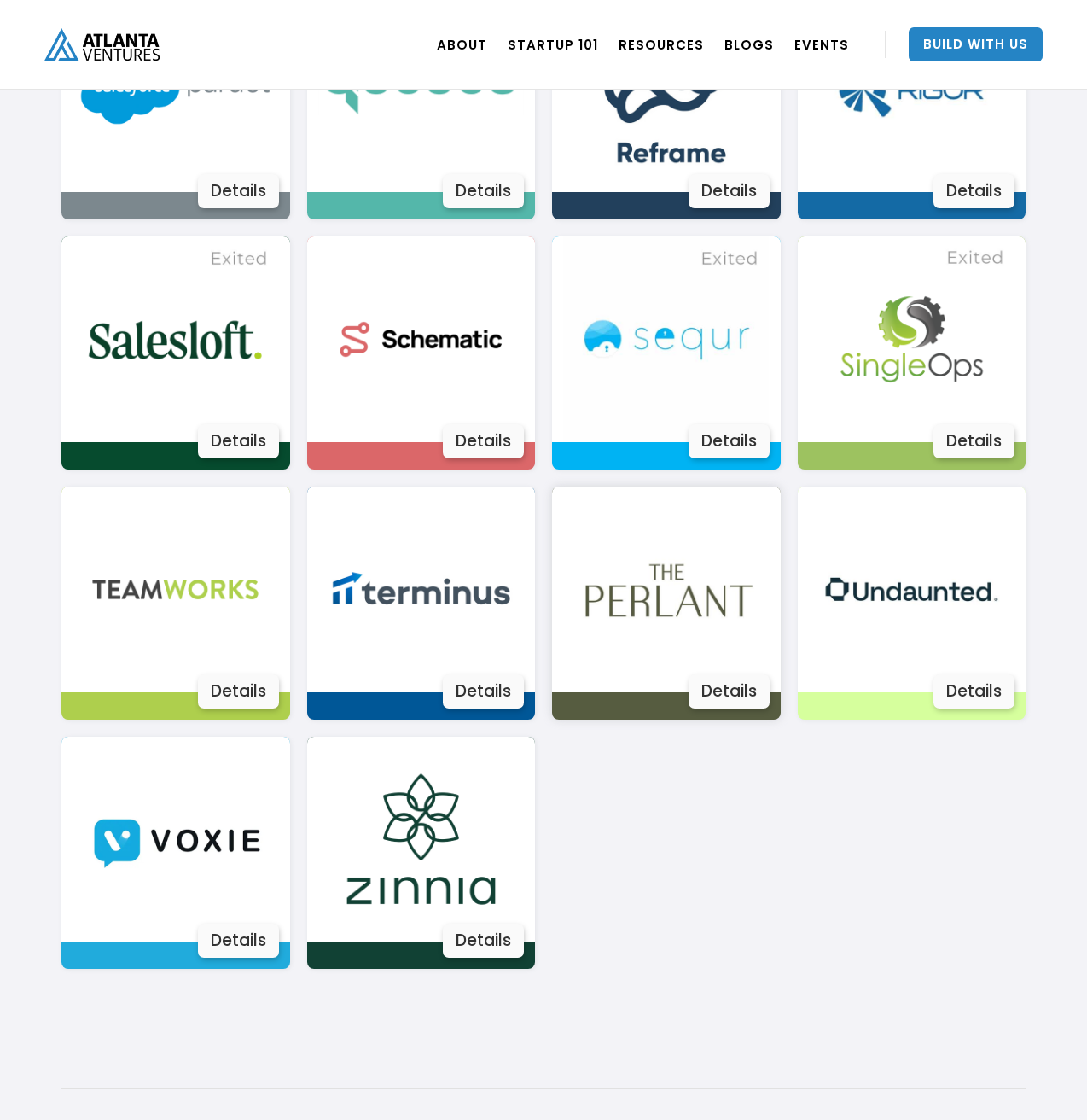
click at [711, 614] on img at bounding box center [666, 589] width 206 height 206
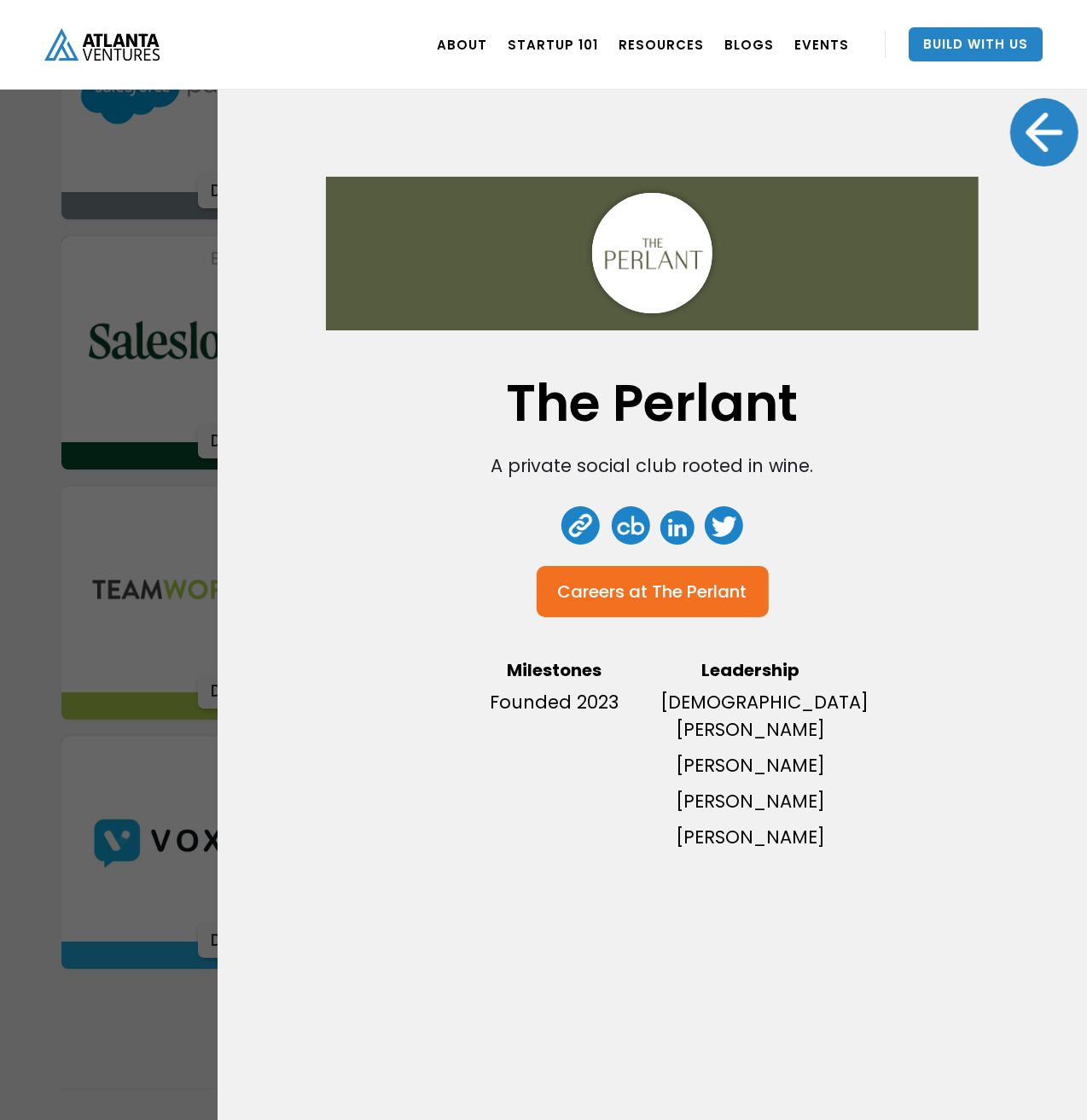
click at [584, 531] on link at bounding box center [580, 524] width 38 height 38
click at [675, 521] on link at bounding box center [677, 527] width 34 height 34
